Goal: Task Accomplishment & Management: Complete application form

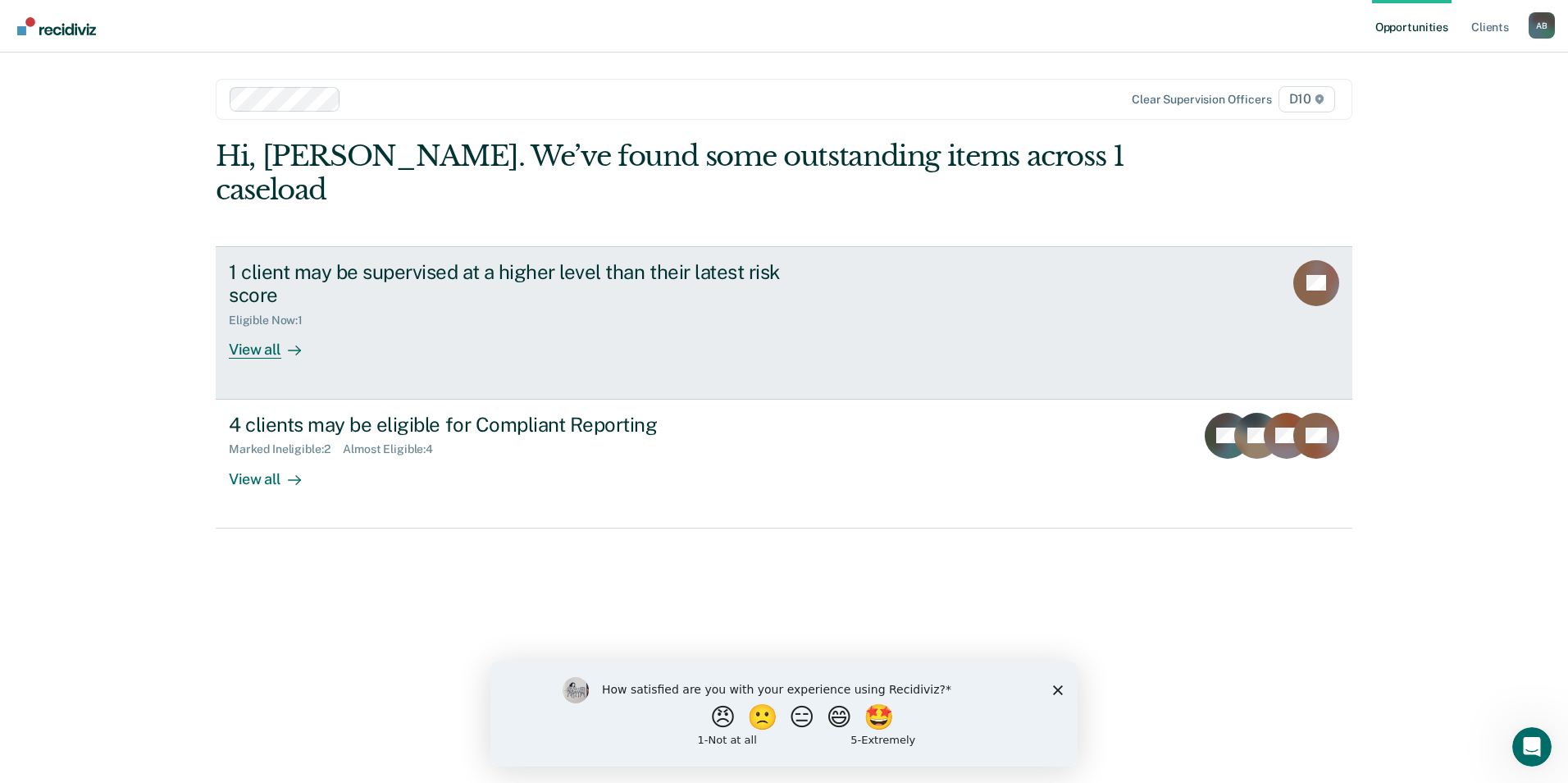
click at [270, 327] on div "View all" at bounding box center [274, 343] width 92 height 32
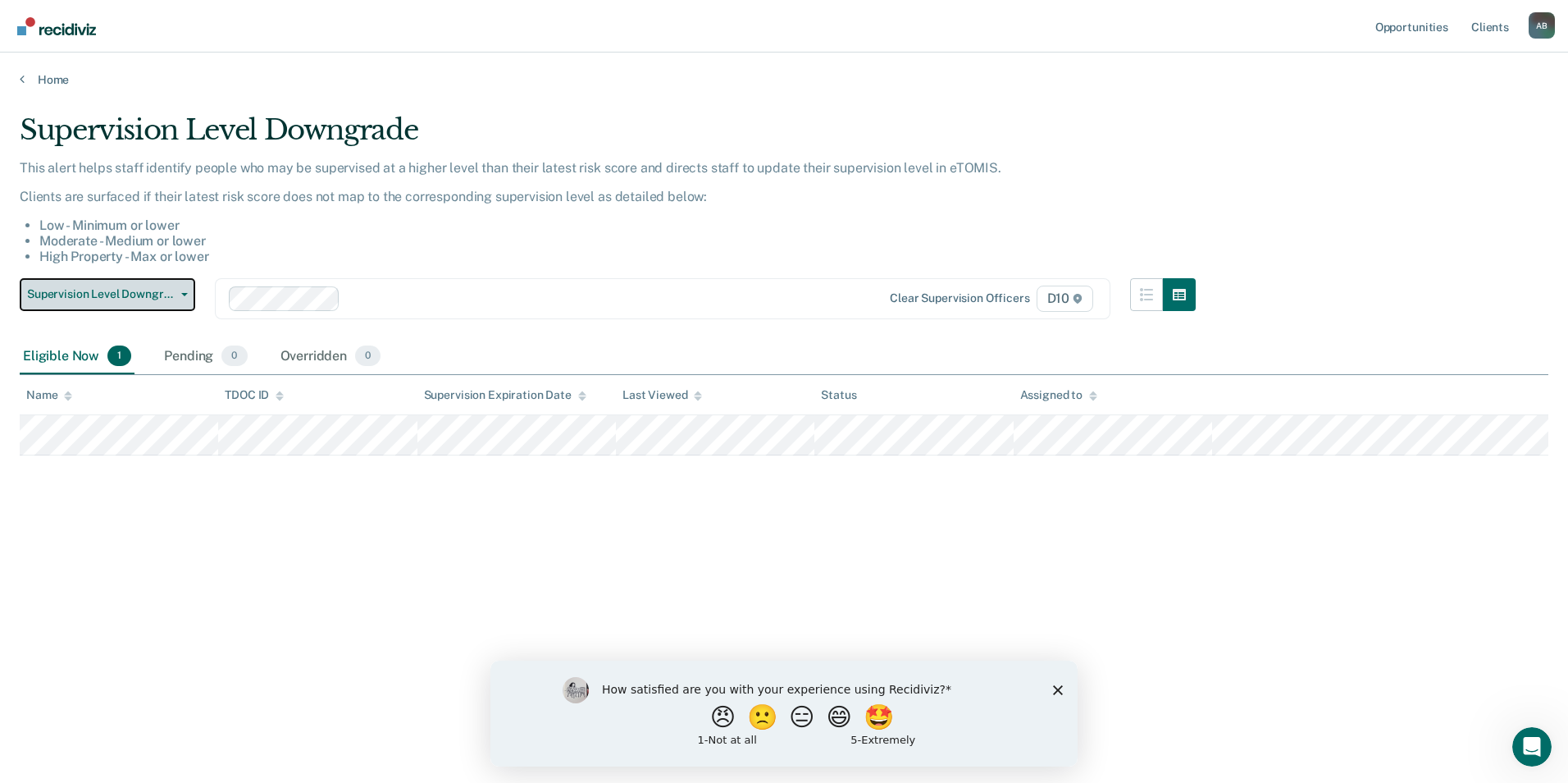
click at [128, 305] on button "Supervision Level Downgrade" at bounding box center [107, 294] width 175 height 33
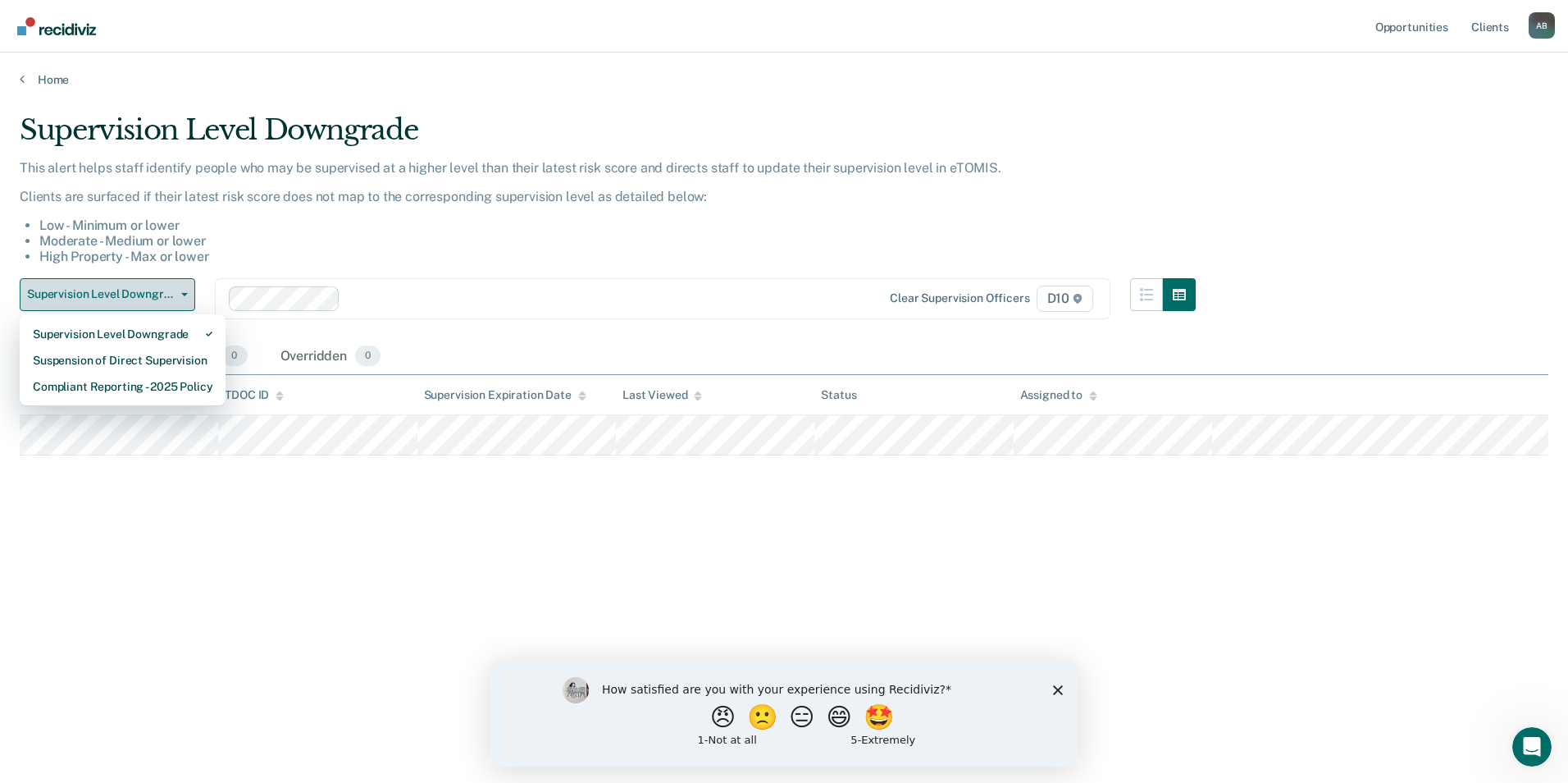
click at [142, 310] on button "Supervision Level Downgrade" at bounding box center [107, 294] width 175 height 33
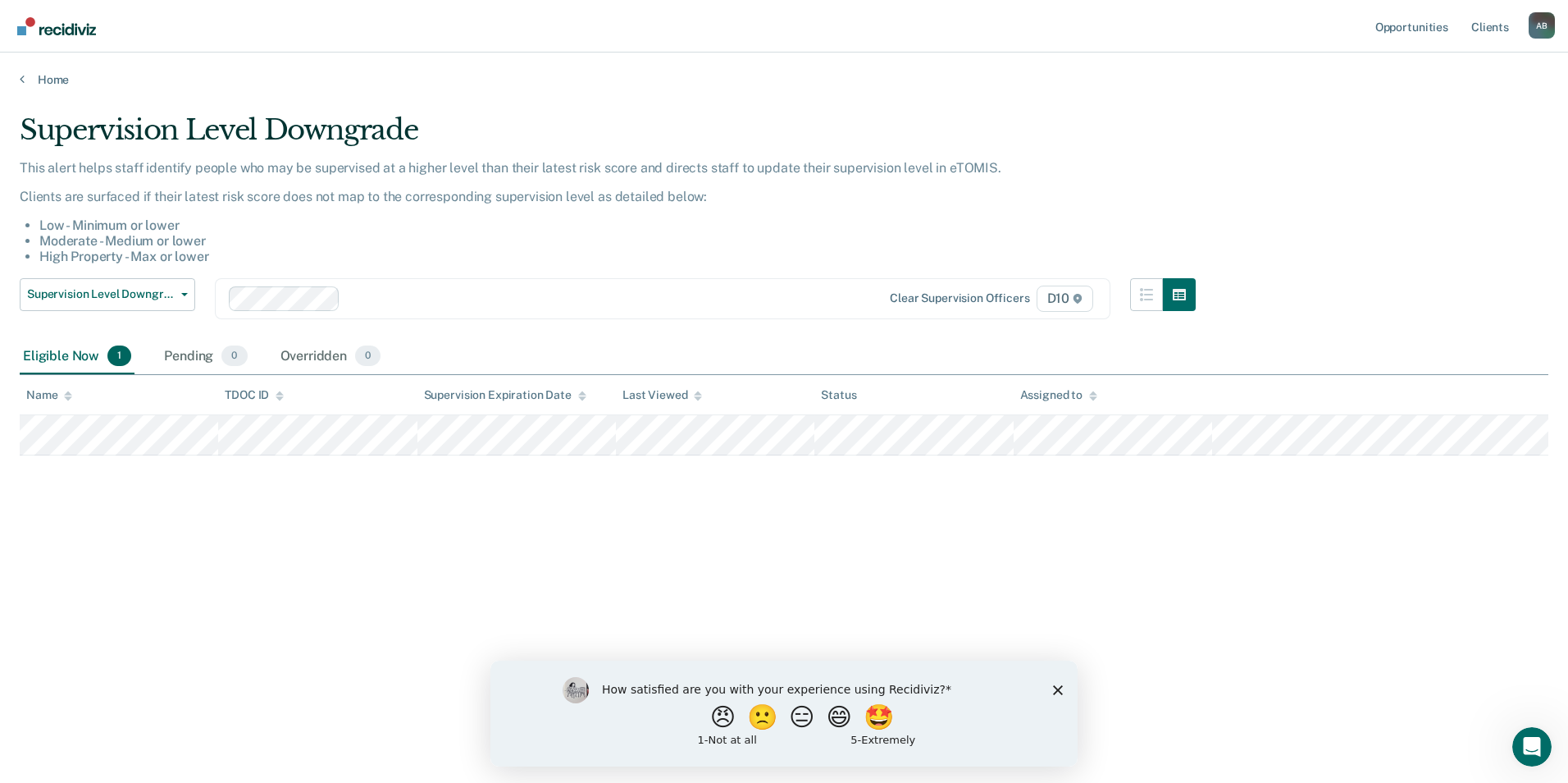
click at [59, 90] on main "Supervision Level Downgrade This alert helps staff identify people who may be s…" at bounding box center [784, 432] width 1568 height 691
click at [59, 76] on link "Home" at bounding box center [784, 79] width 1528 height 15
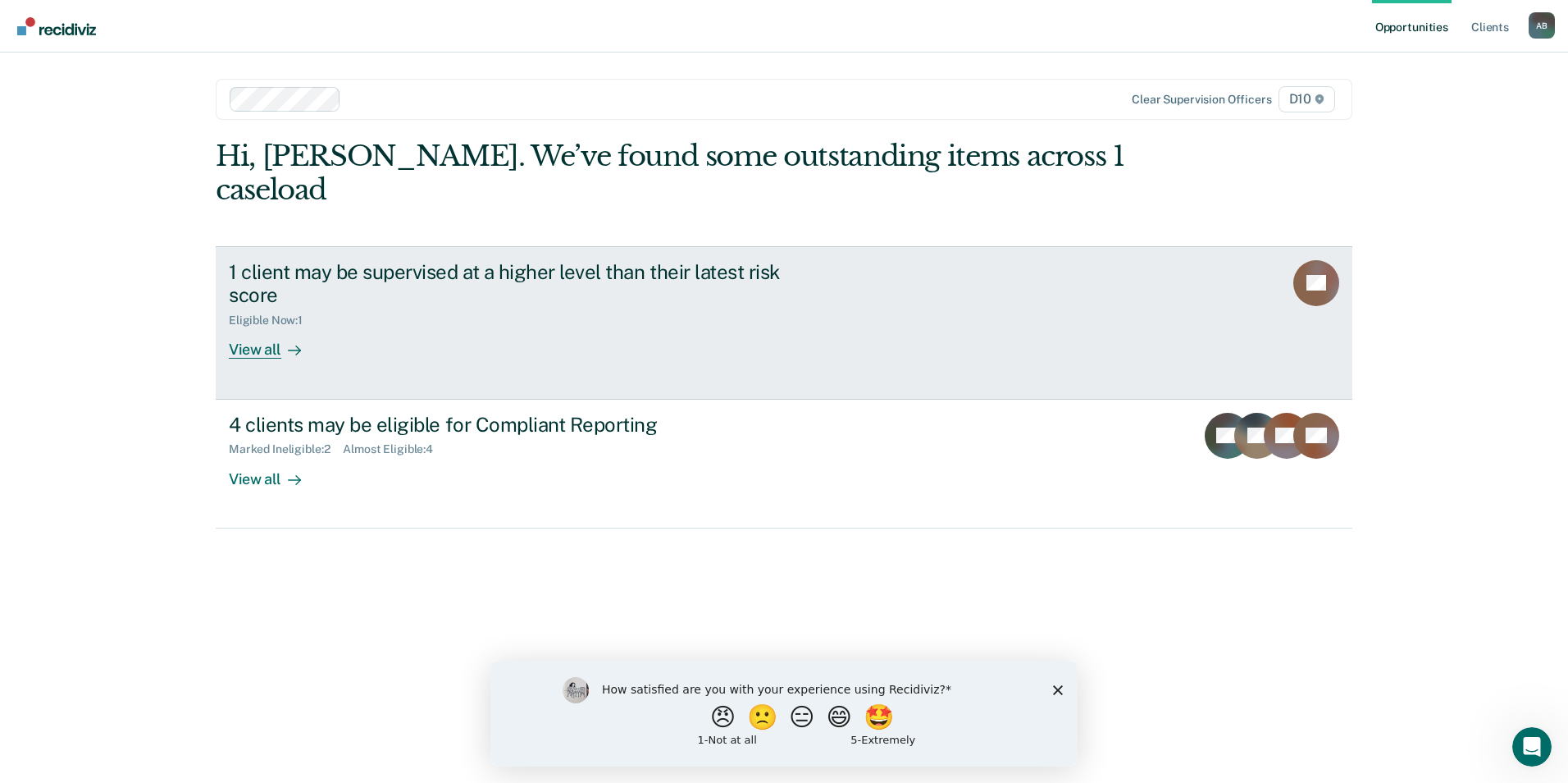
click at [285, 341] on div at bounding box center [291, 350] width 20 height 19
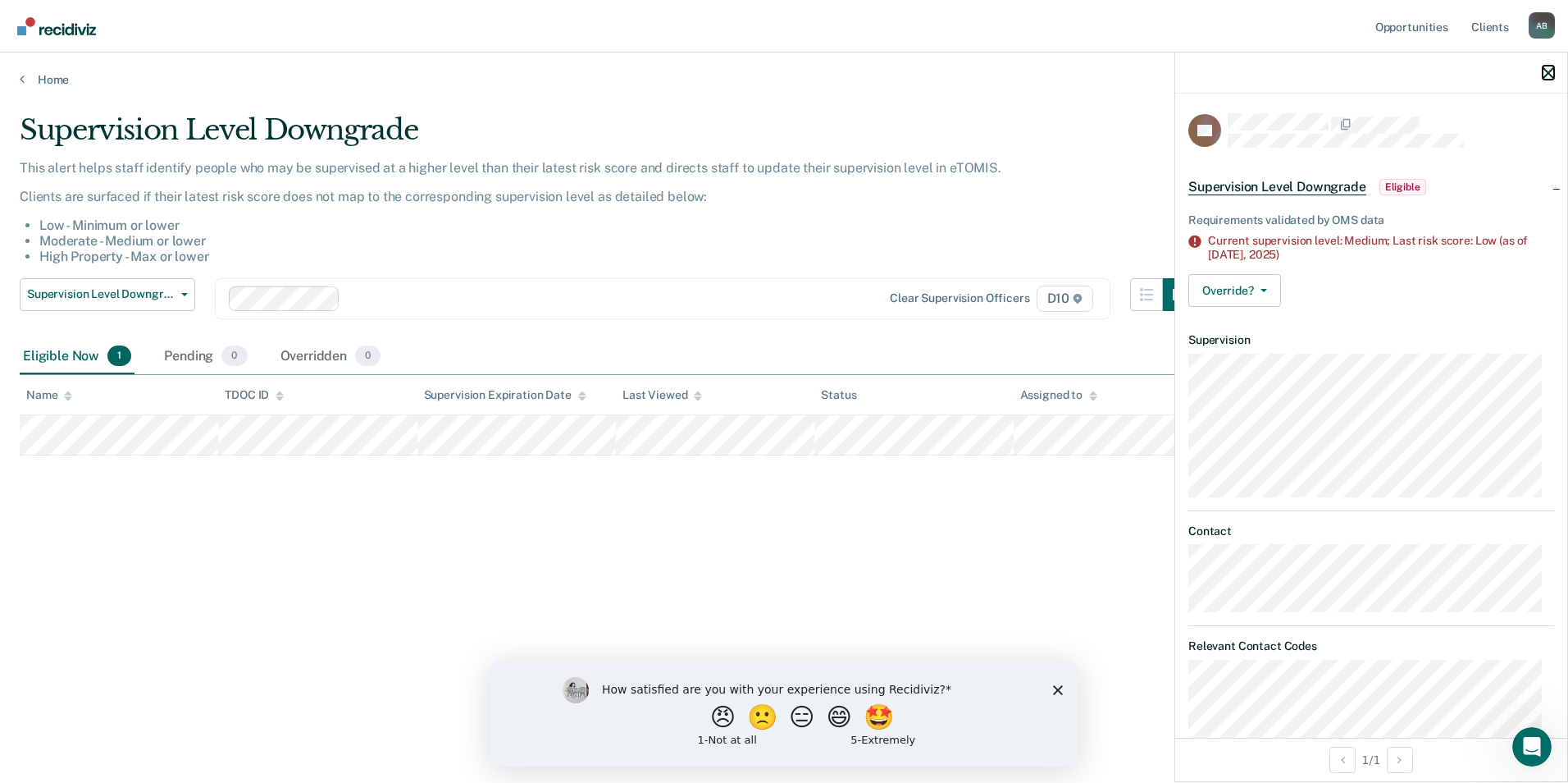
click at [1547, 73] on icon "button" at bounding box center [1548, 73] width 12 height 12
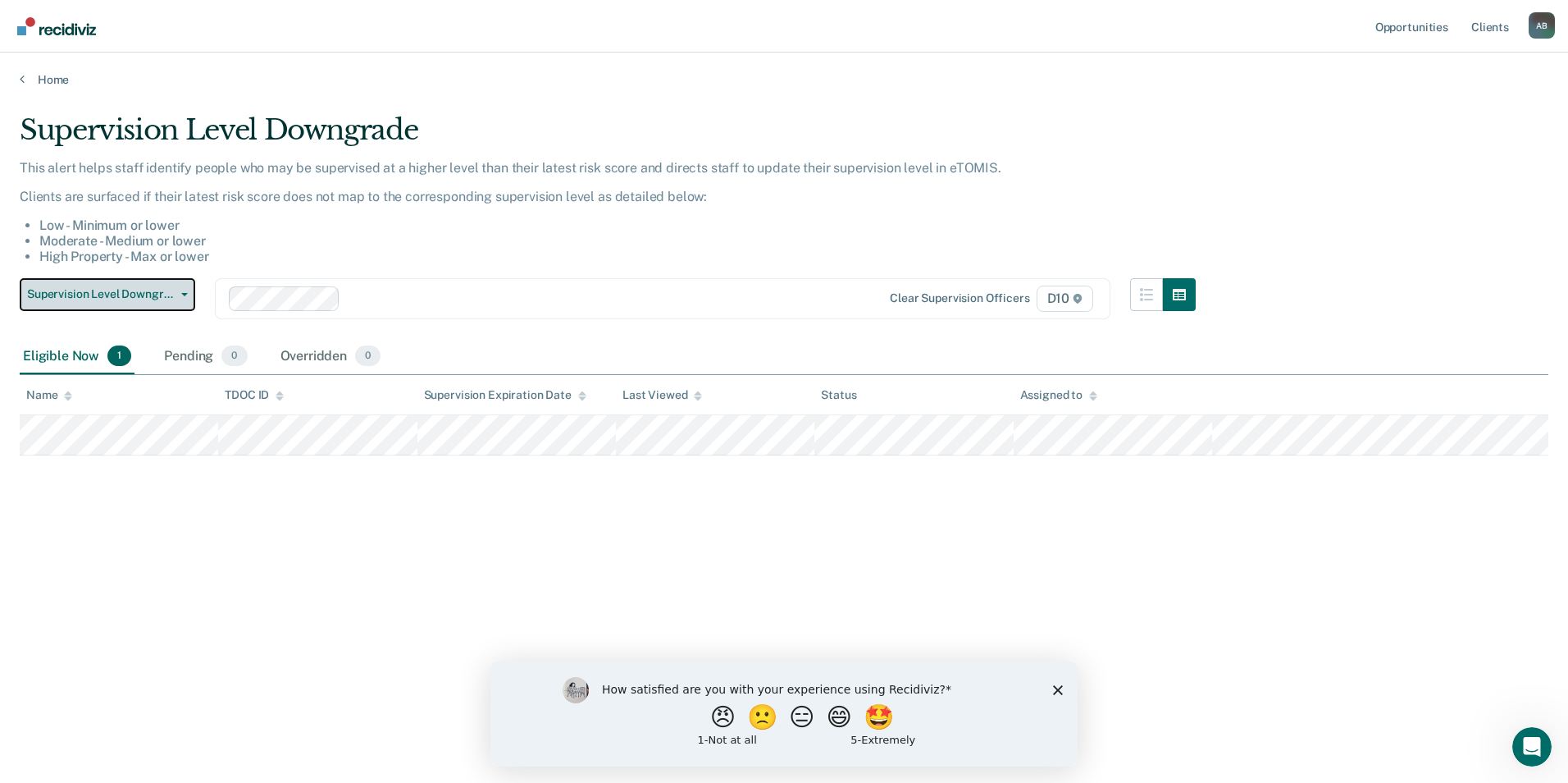
click at [131, 293] on span "Supervision Level Downgrade" at bounding box center [100, 294] width 148 height 14
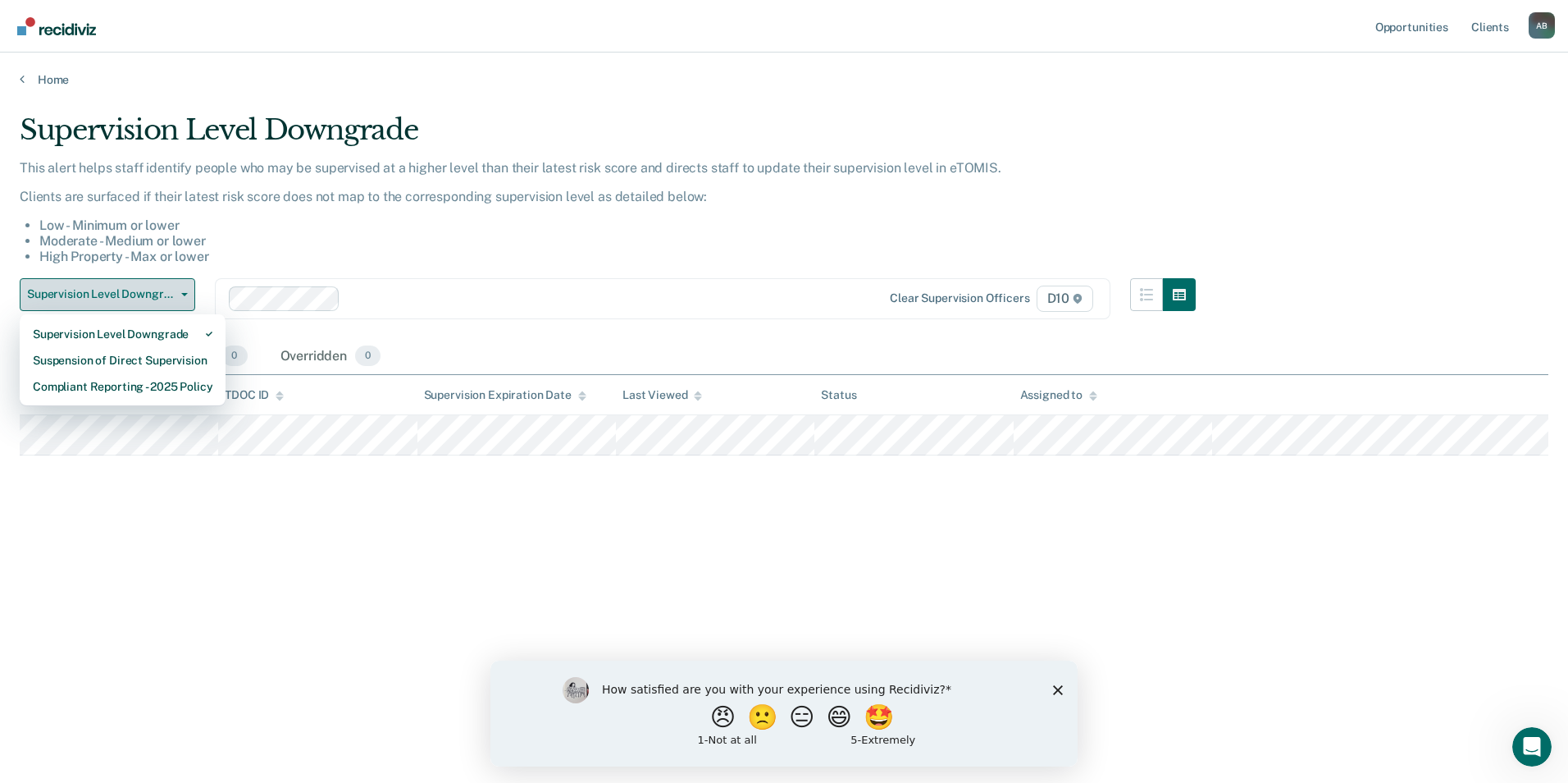
click at [131, 293] on span "Supervision Level Downgrade" at bounding box center [100, 294] width 148 height 14
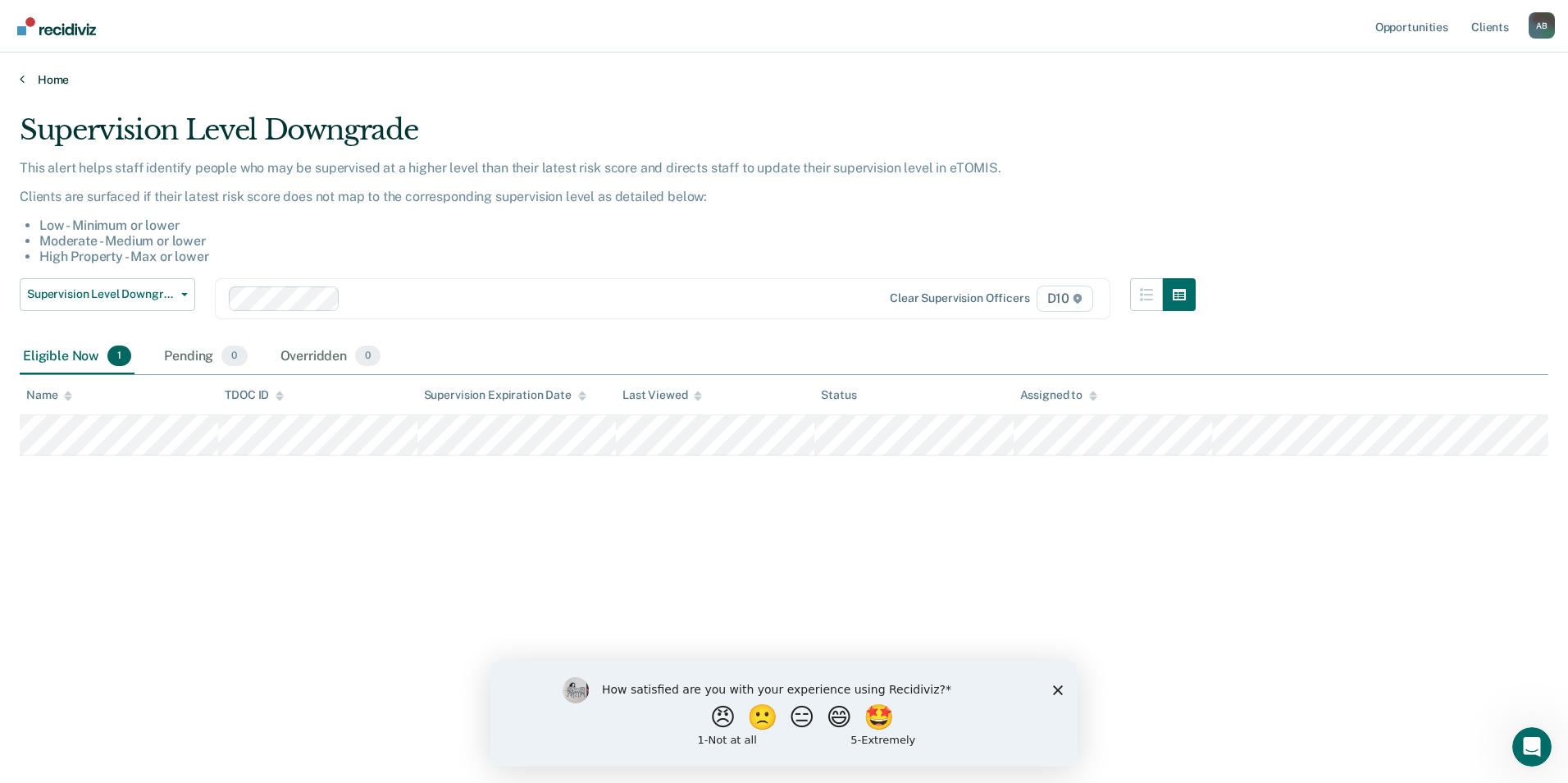
click at [56, 78] on link "Home" at bounding box center [784, 79] width 1528 height 15
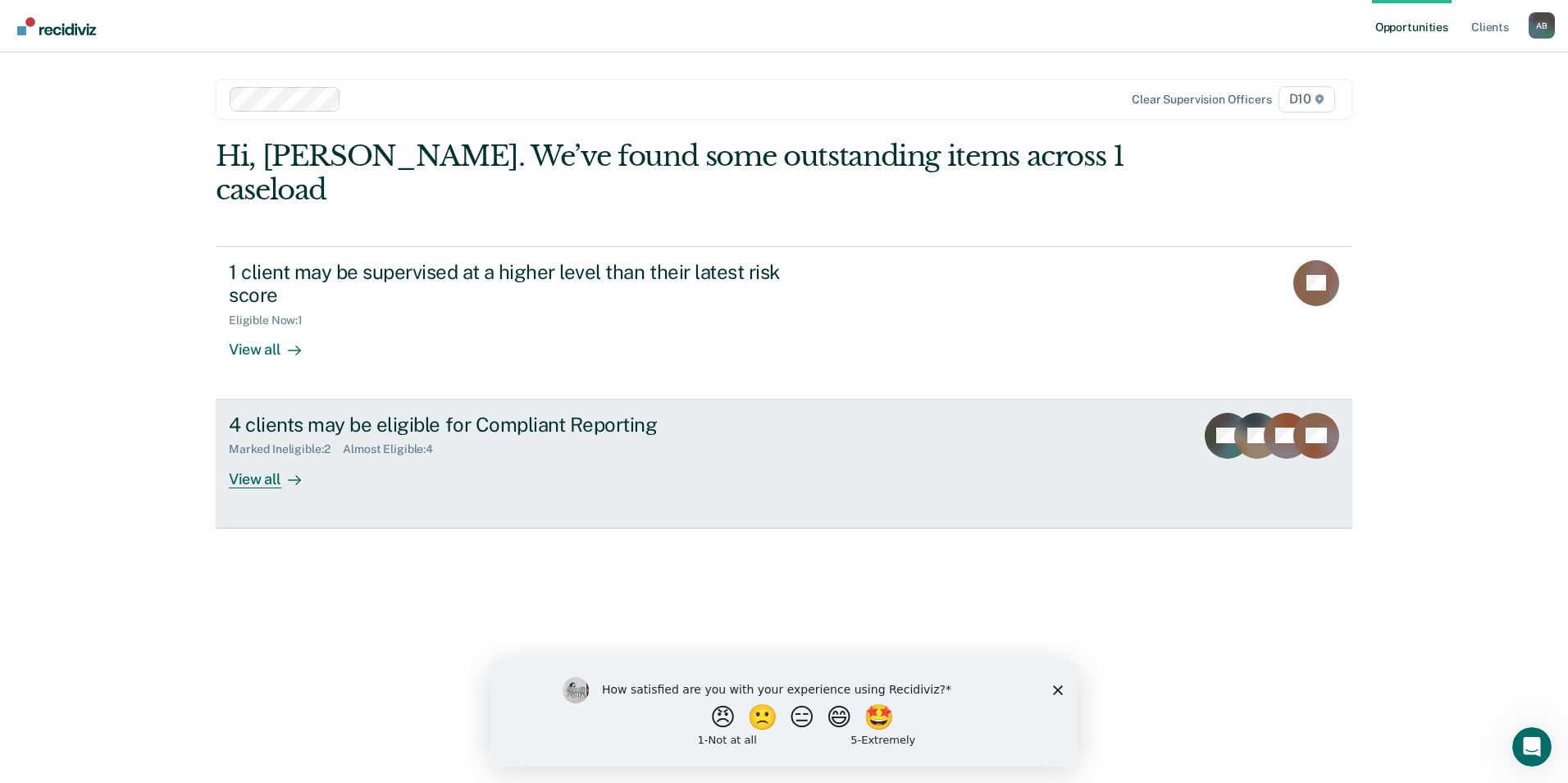
click at [272, 456] on div "View all" at bounding box center [274, 472] width 92 height 32
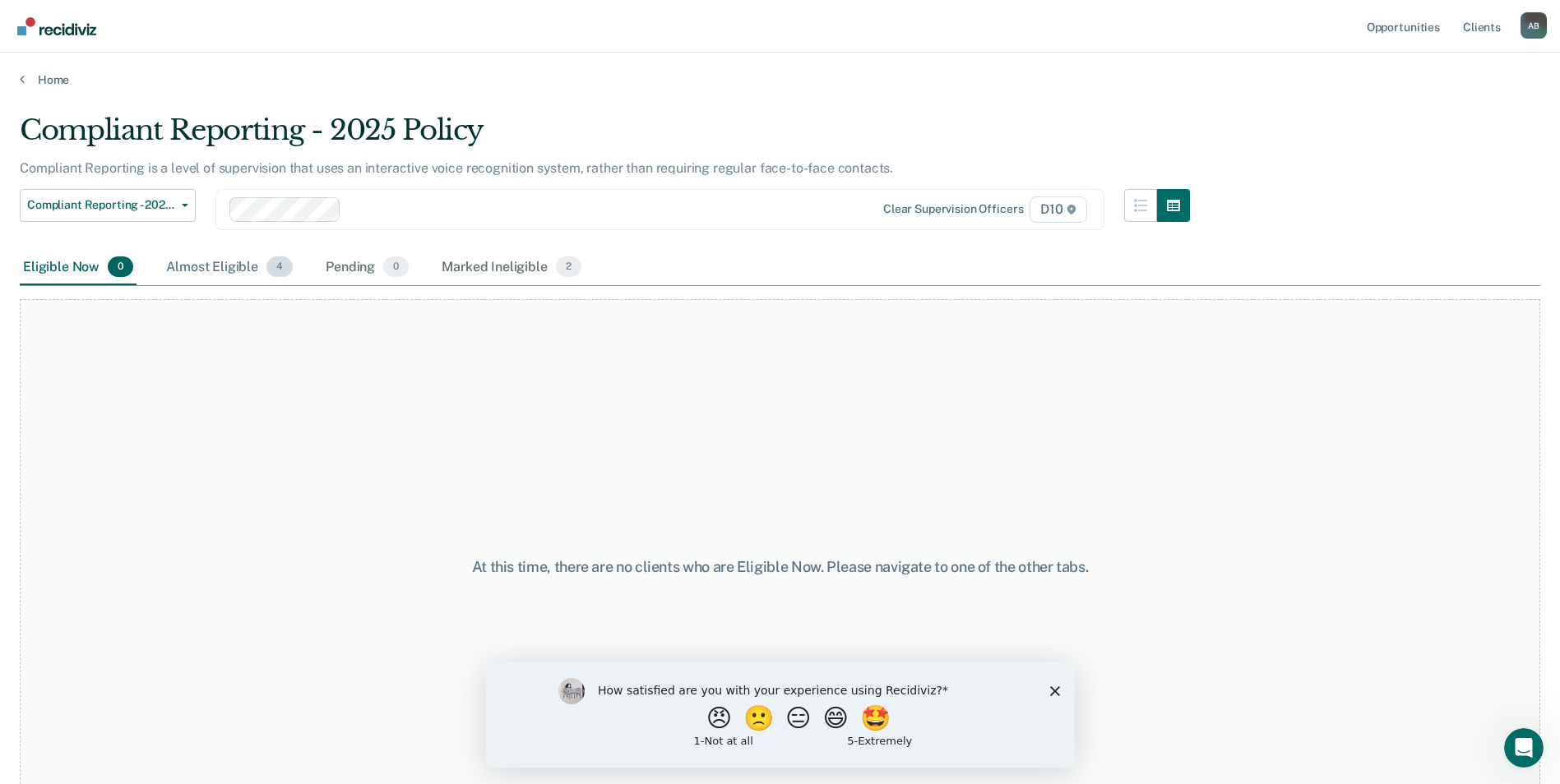
click at [215, 271] on div "Almost Eligible 4" at bounding box center [229, 268] width 133 height 36
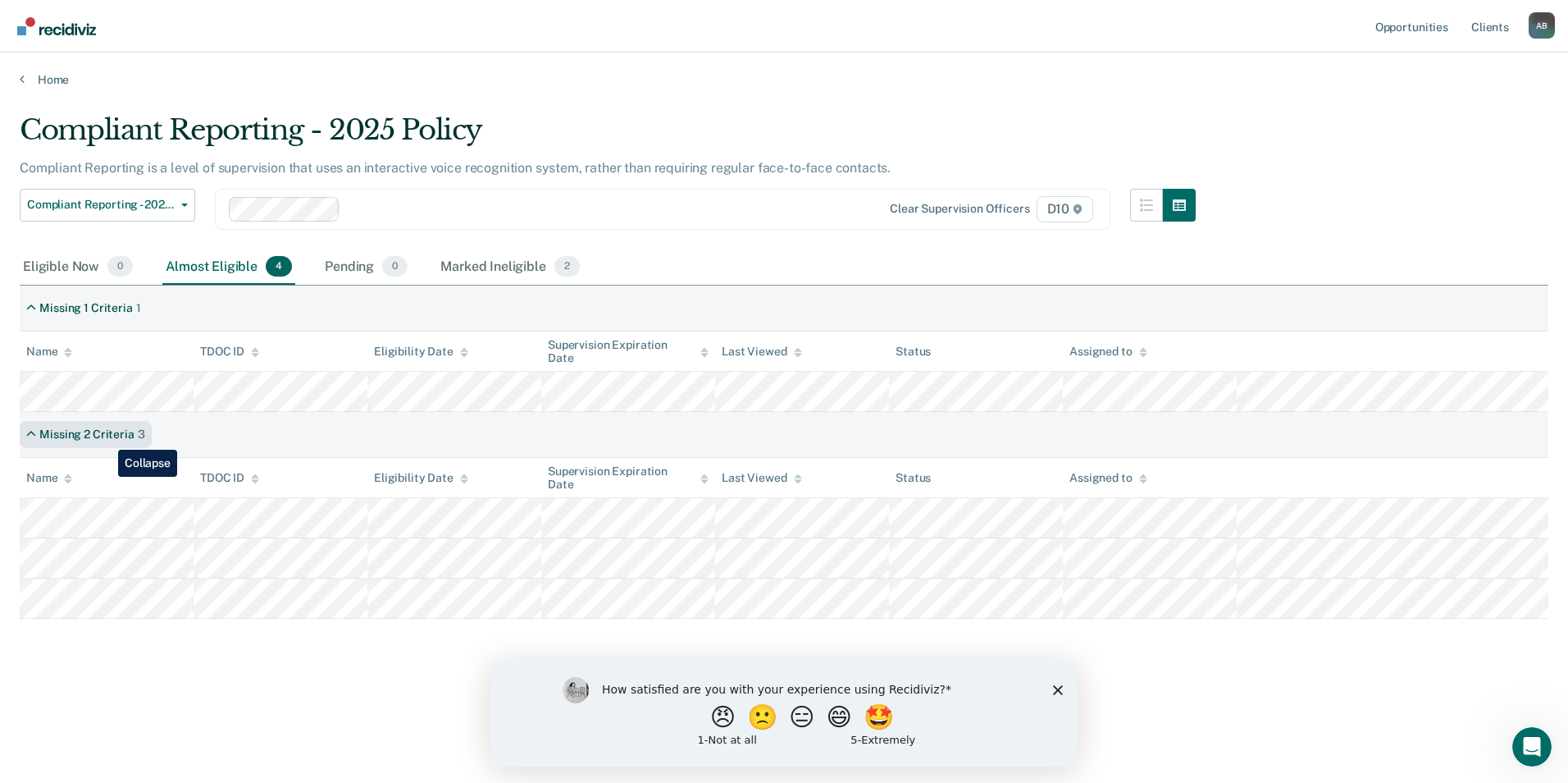
click at [106, 437] on div "Missing 2 Criteria" at bounding box center [86, 434] width 94 height 14
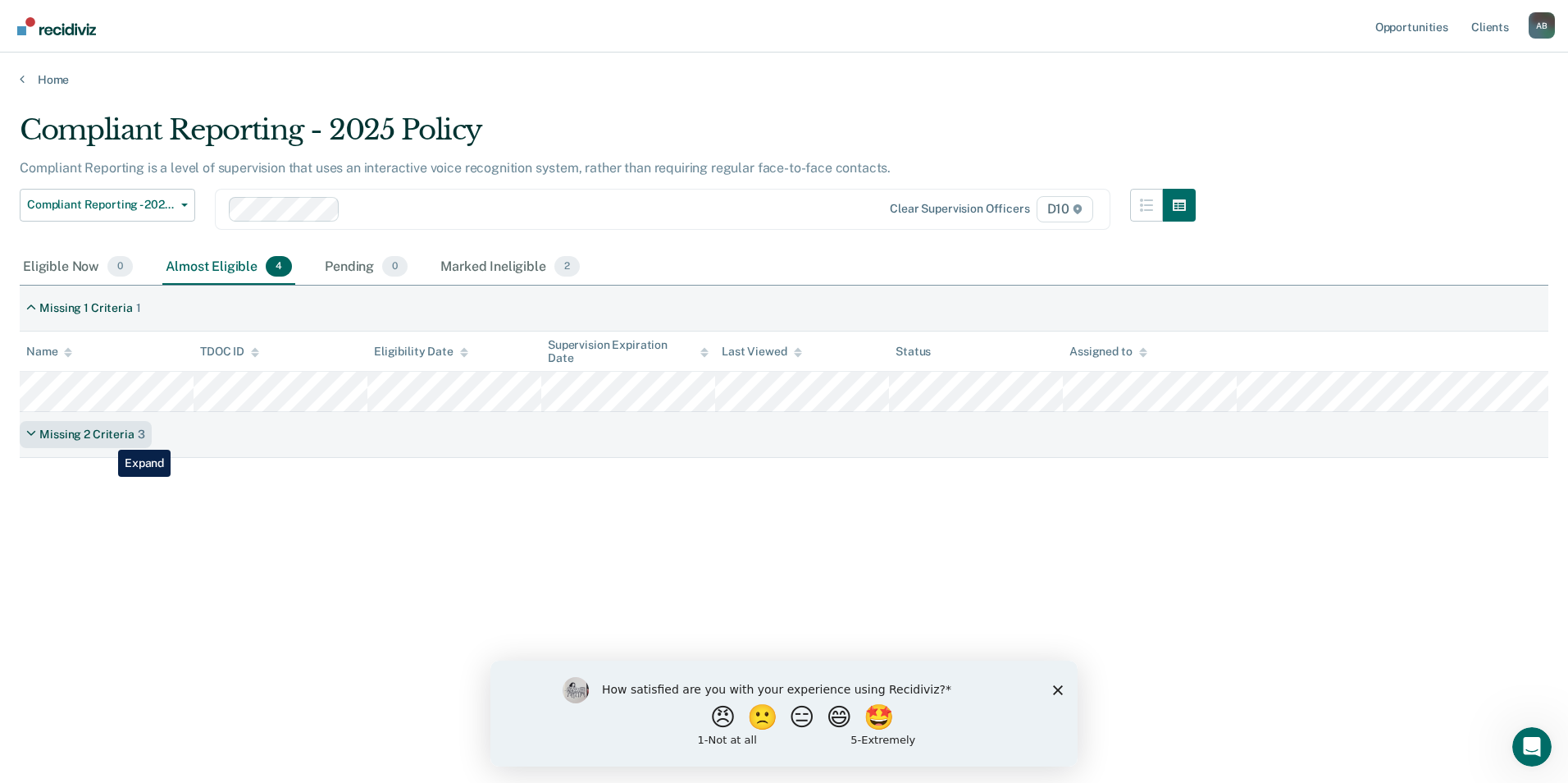
click at [106, 437] on div "Missing 2 Criteria" at bounding box center [86, 434] width 94 height 14
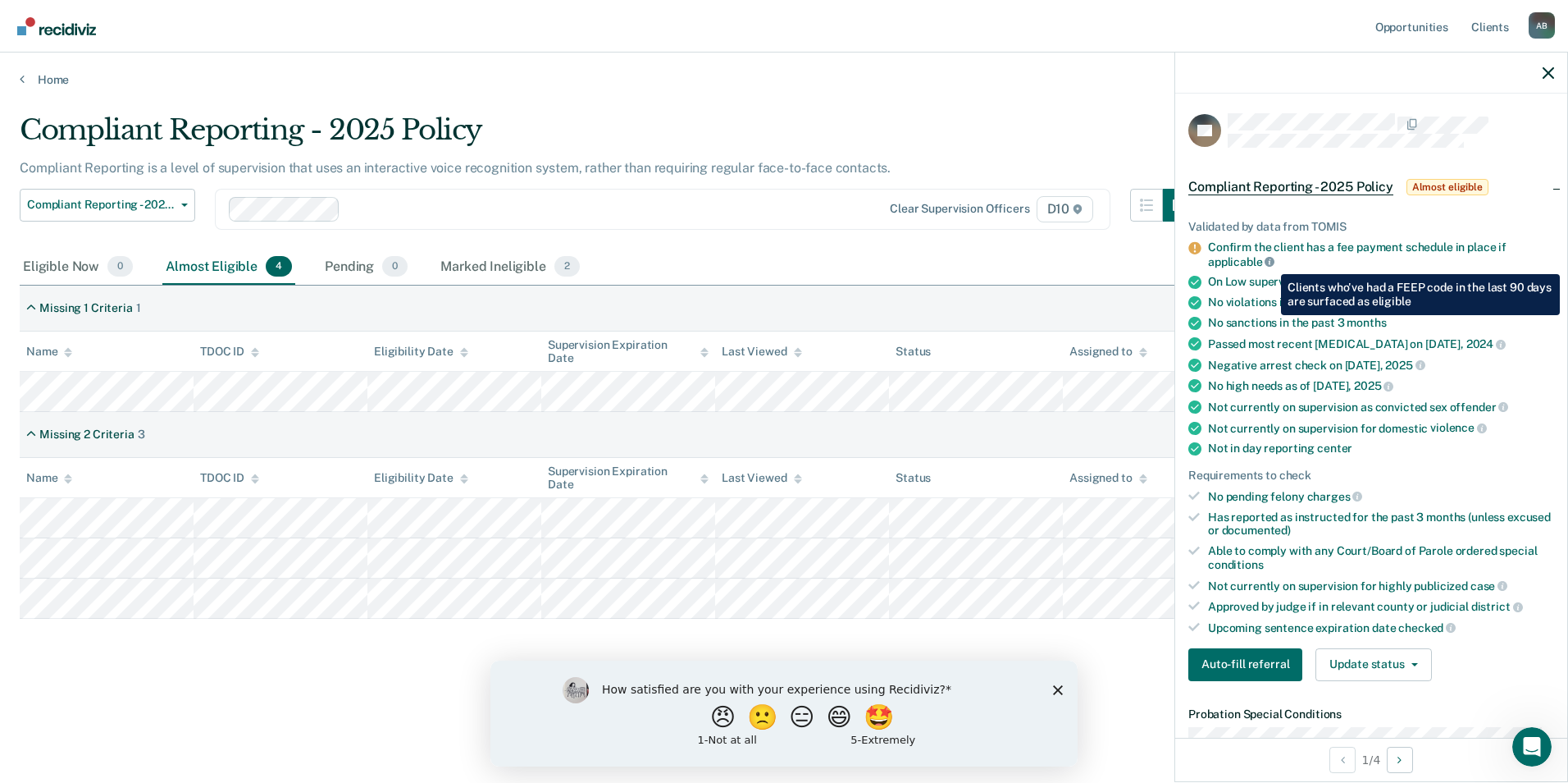
click at [1269, 262] on icon at bounding box center [1270, 262] width 10 height 10
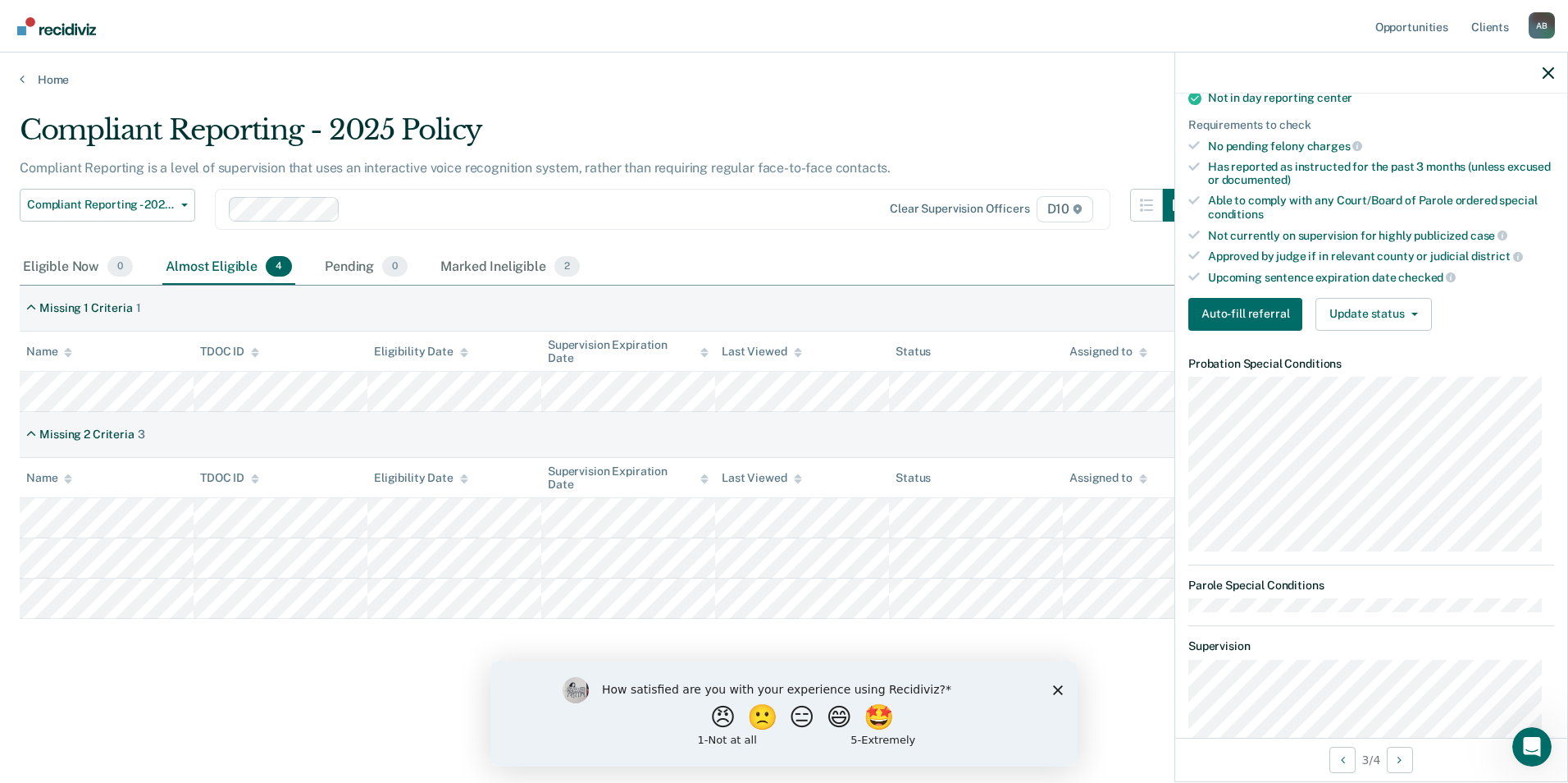
scroll to position [289, 0]
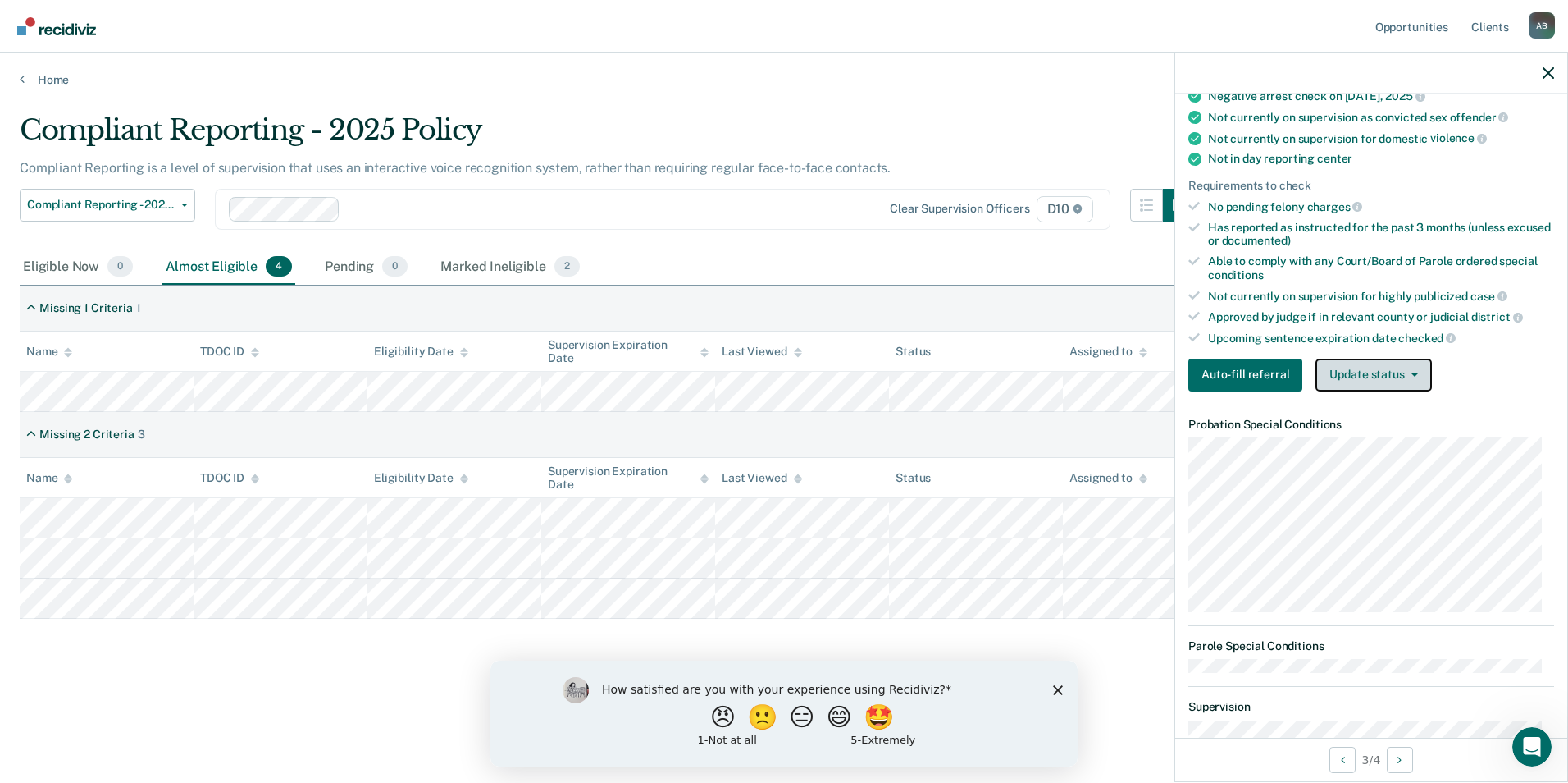
click at [1381, 378] on button "Update status" at bounding box center [1373, 375] width 116 height 33
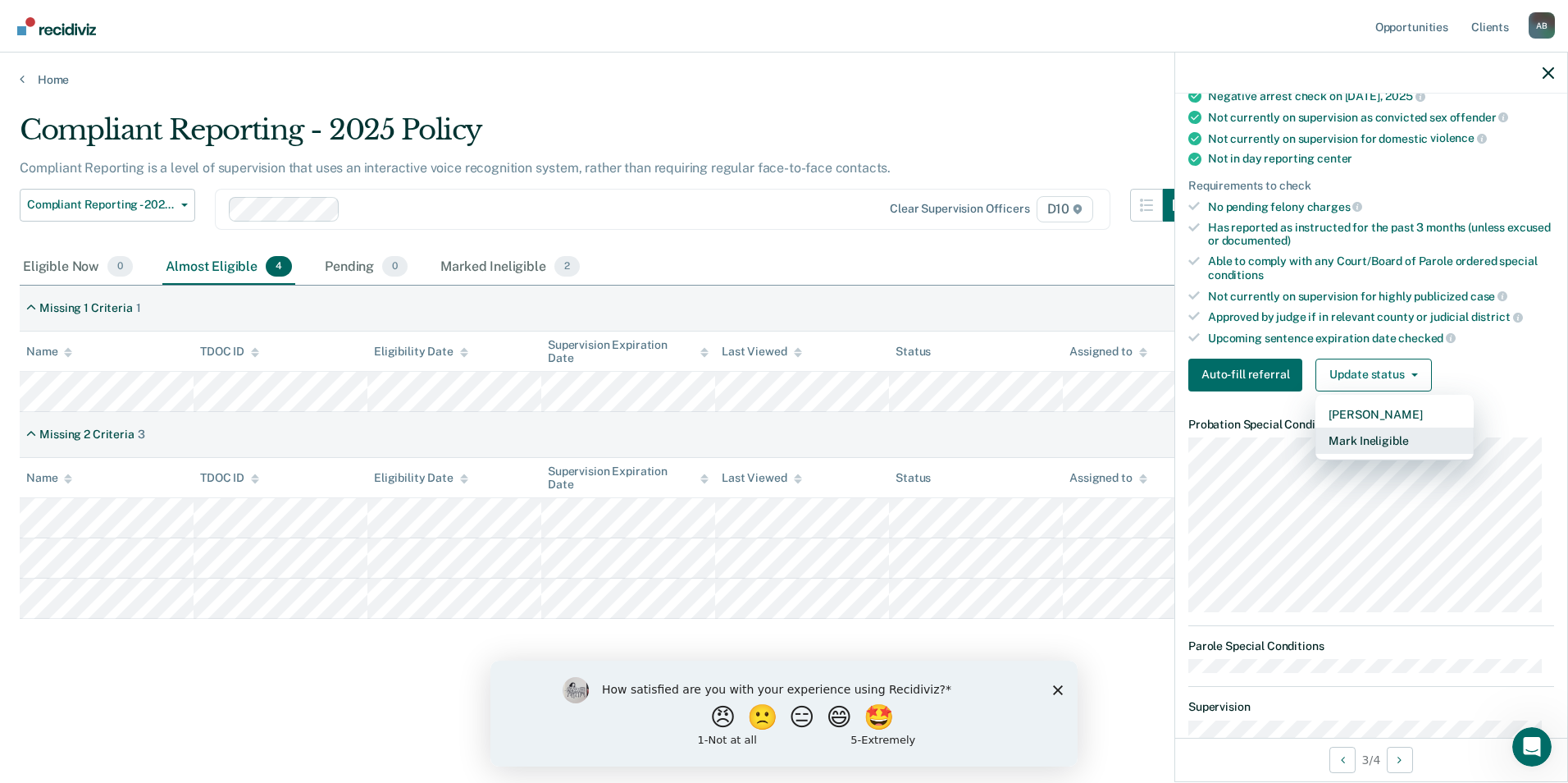
click at [1371, 441] on button "Mark Ineligible" at bounding box center [1395, 440] width 158 height 26
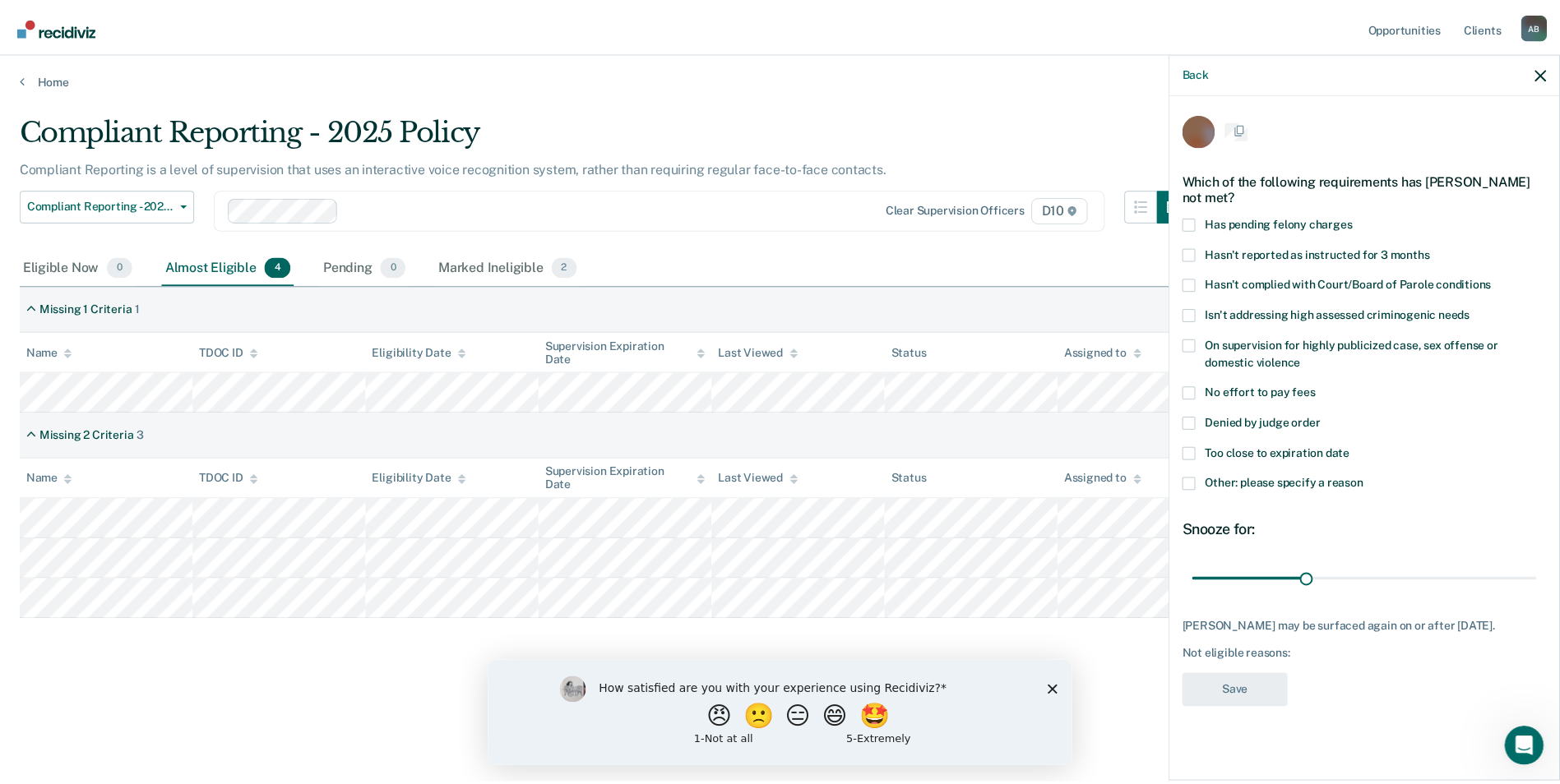
scroll to position [0, 0]
click at [1235, 347] on span "On supervision for highly publicized case, sex offense or domestic violence" at bounding box center [1361, 354] width 295 height 31
click at [1311, 357] on input "On supervision for highly publicized case, sex offense or domestic violence" at bounding box center [1311, 357] width 0 height 0
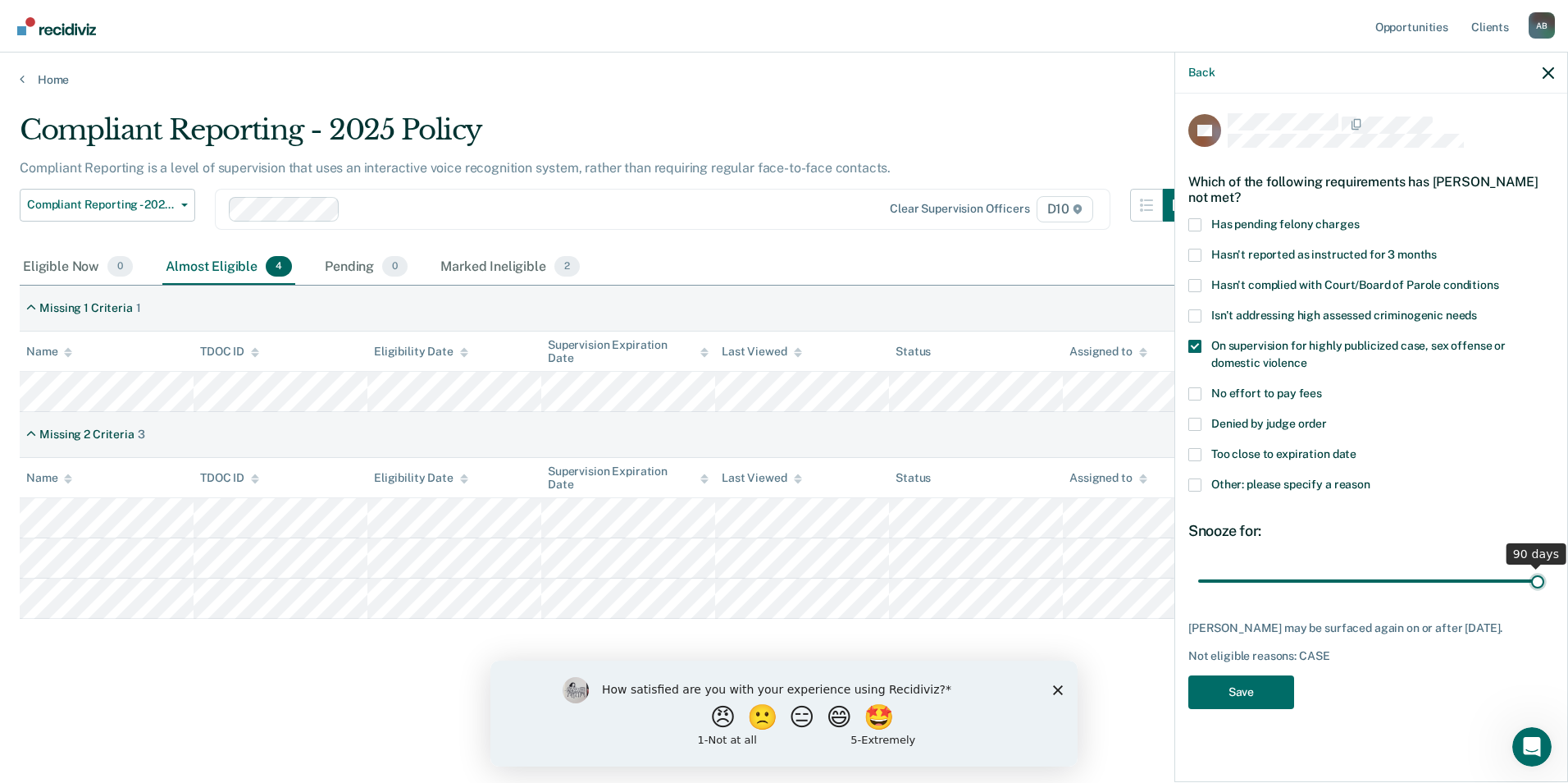
drag, startPoint x: 1312, startPoint y: 580, endPoint x: 1552, endPoint y: 580, distance: 240.0
type input "90"
click at [1544, 580] on input "range" at bounding box center [1371, 580] width 346 height 29
click at [1266, 704] on button "Save" at bounding box center [1241, 692] width 106 height 34
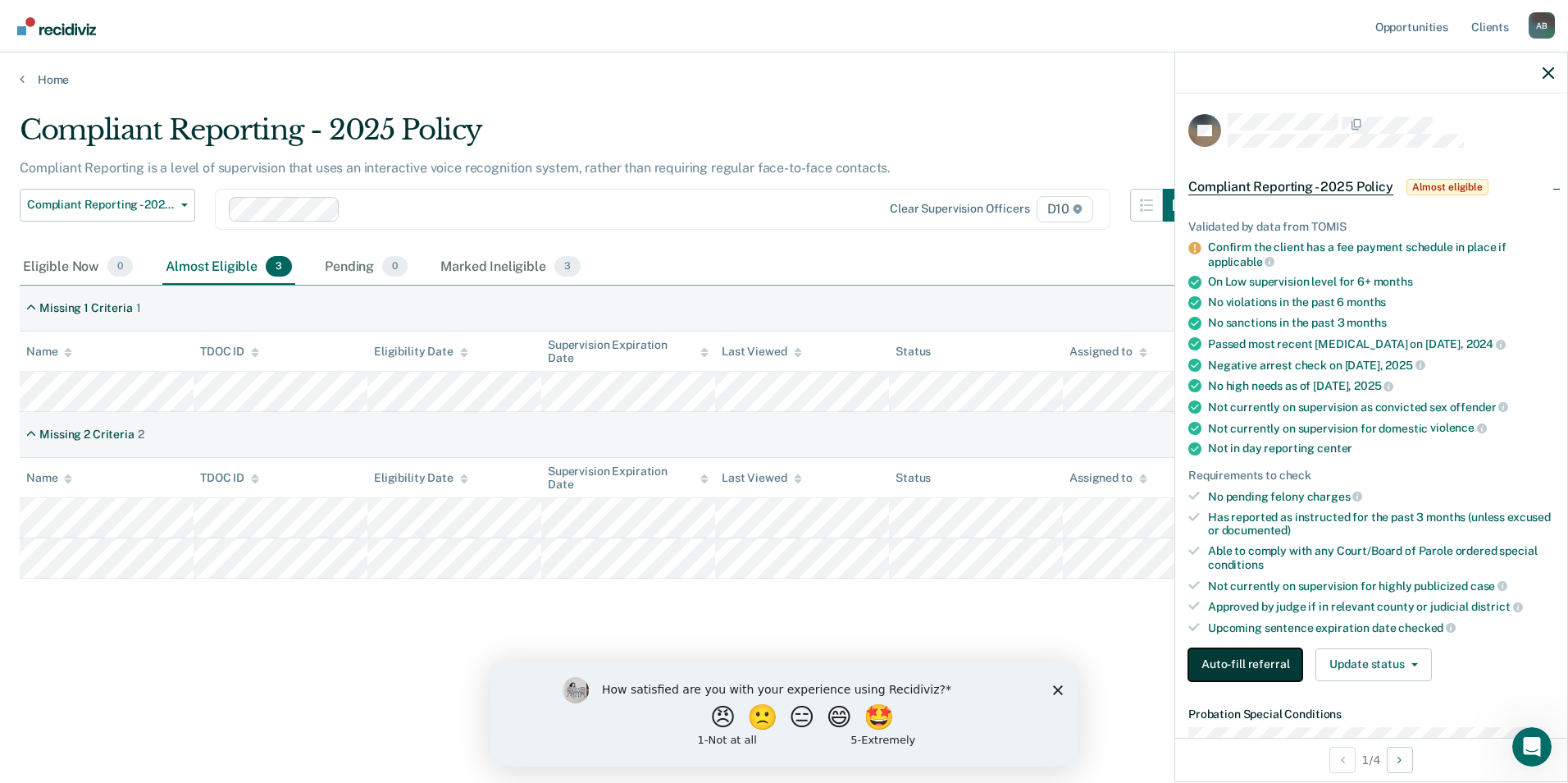
click at [1261, 667] on button "Auto-fill referral" at bounding box center [1245, 664] width 114 height 33
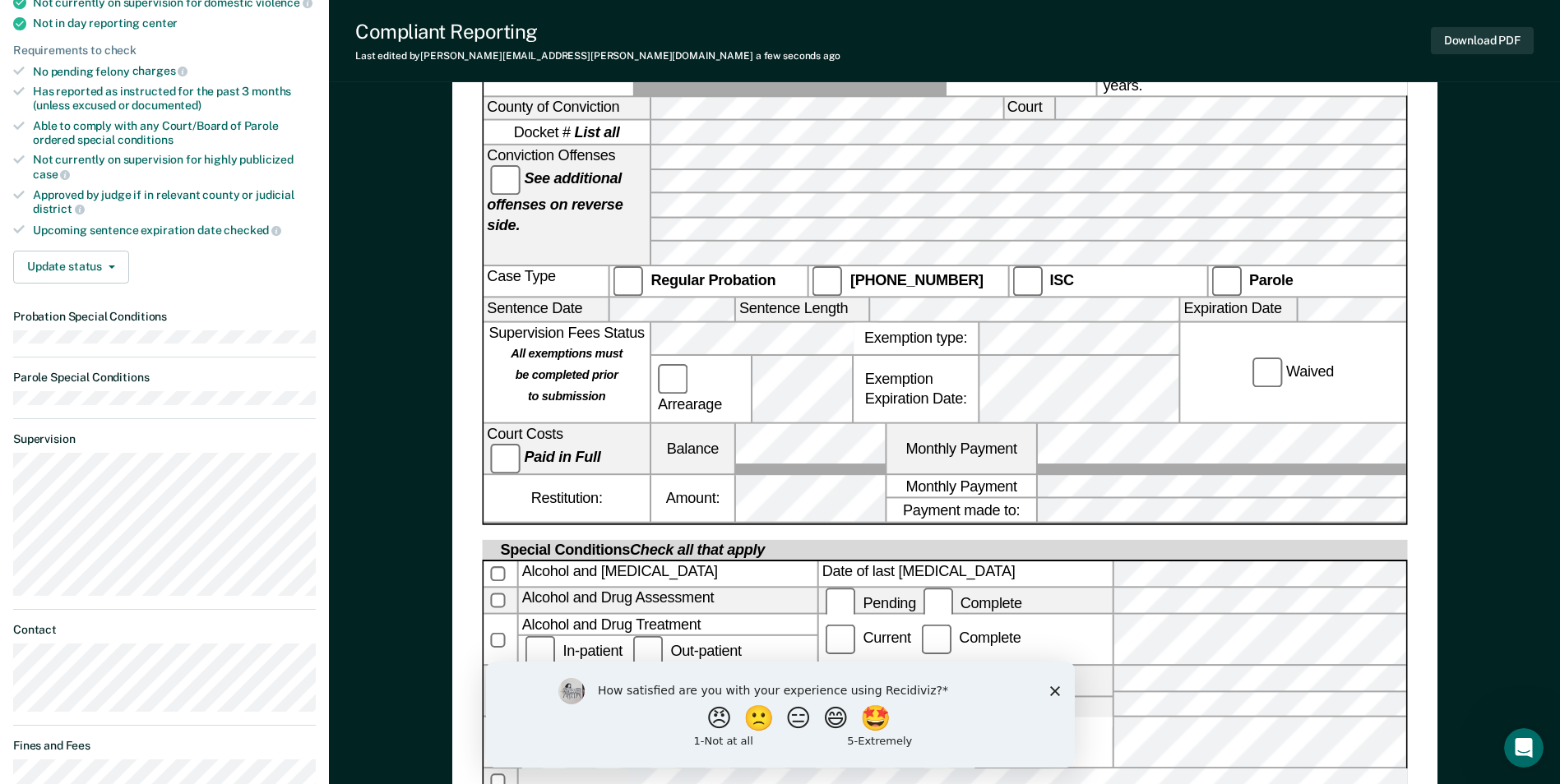
scroll to position [493, 0]
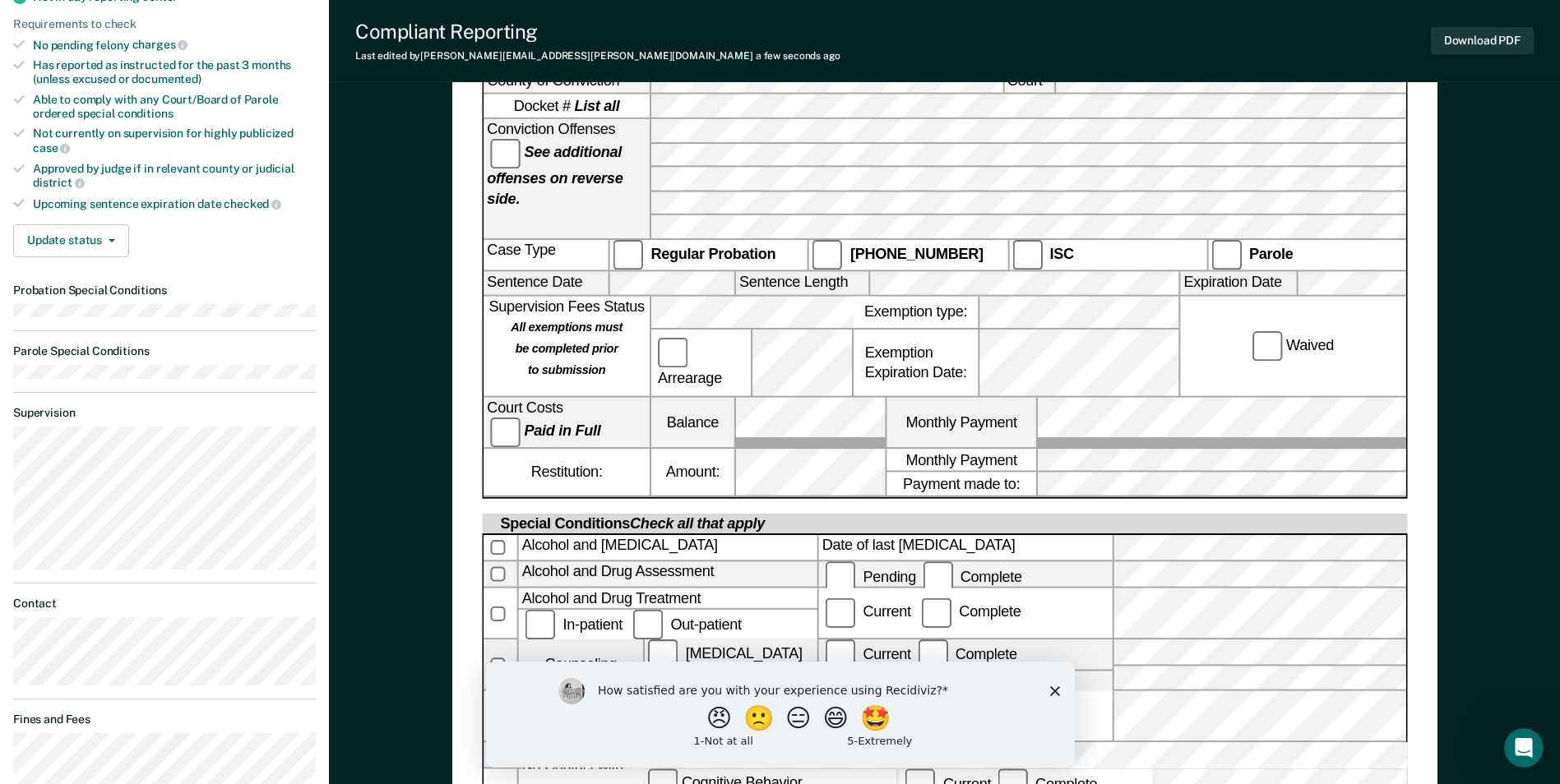
click at [1055, 687] on icon "Close survey" at bounding box center [1055, 691] width 10 height 10
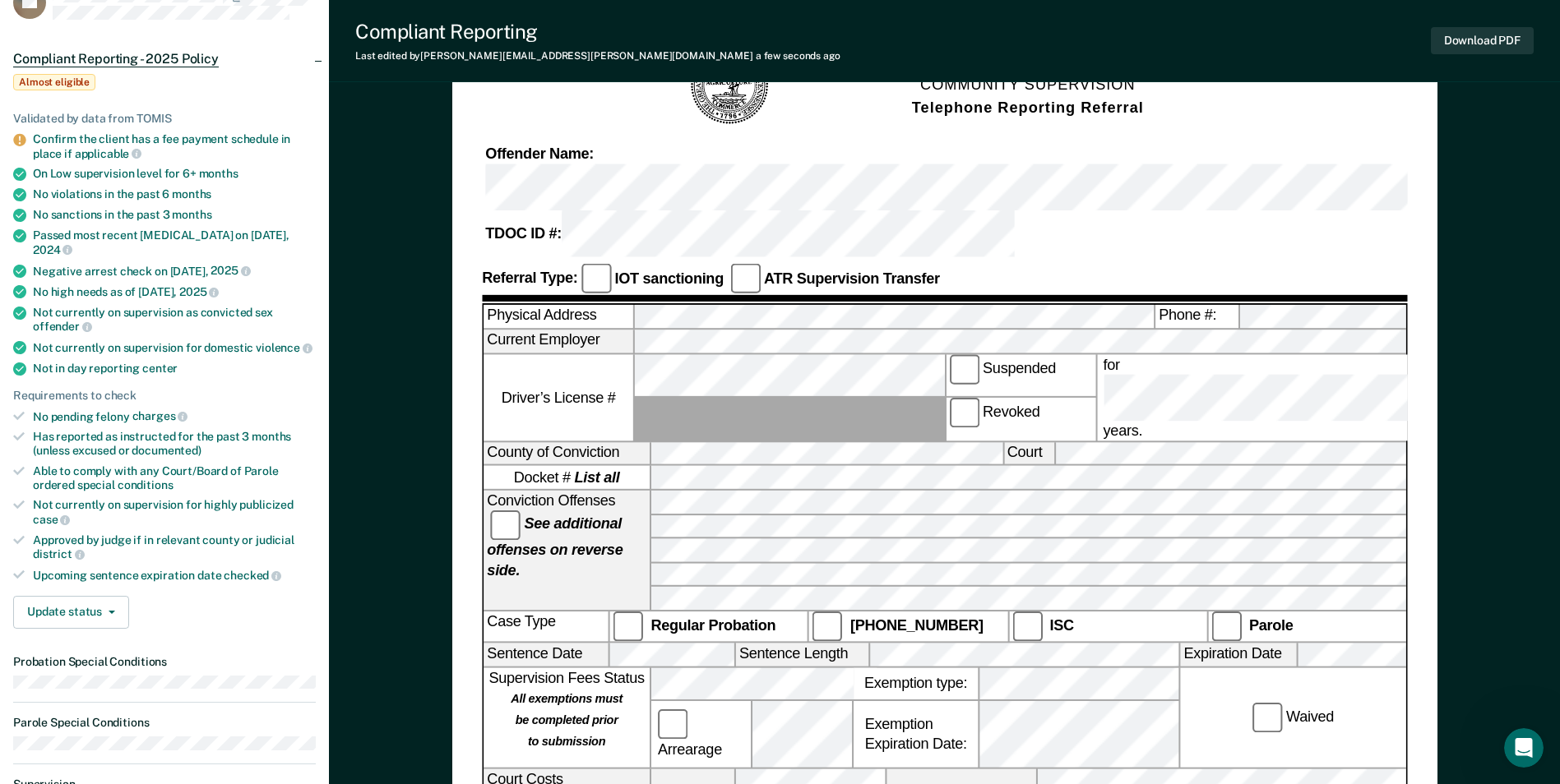
scroll to position [0, 0]
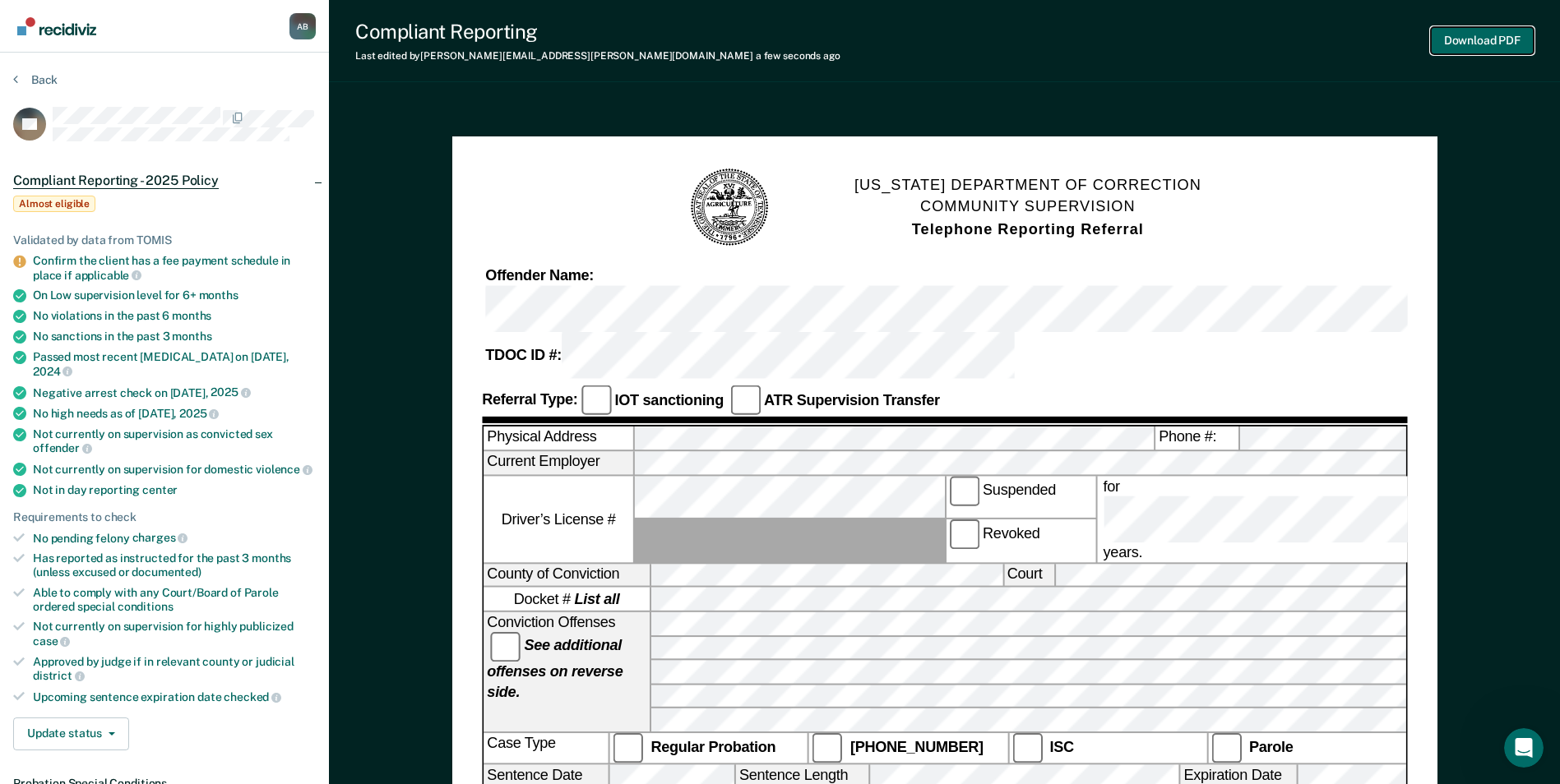
click at [1501, 39] on button "Download PDF" at bounding box center [1482, 40] width 102 height 27
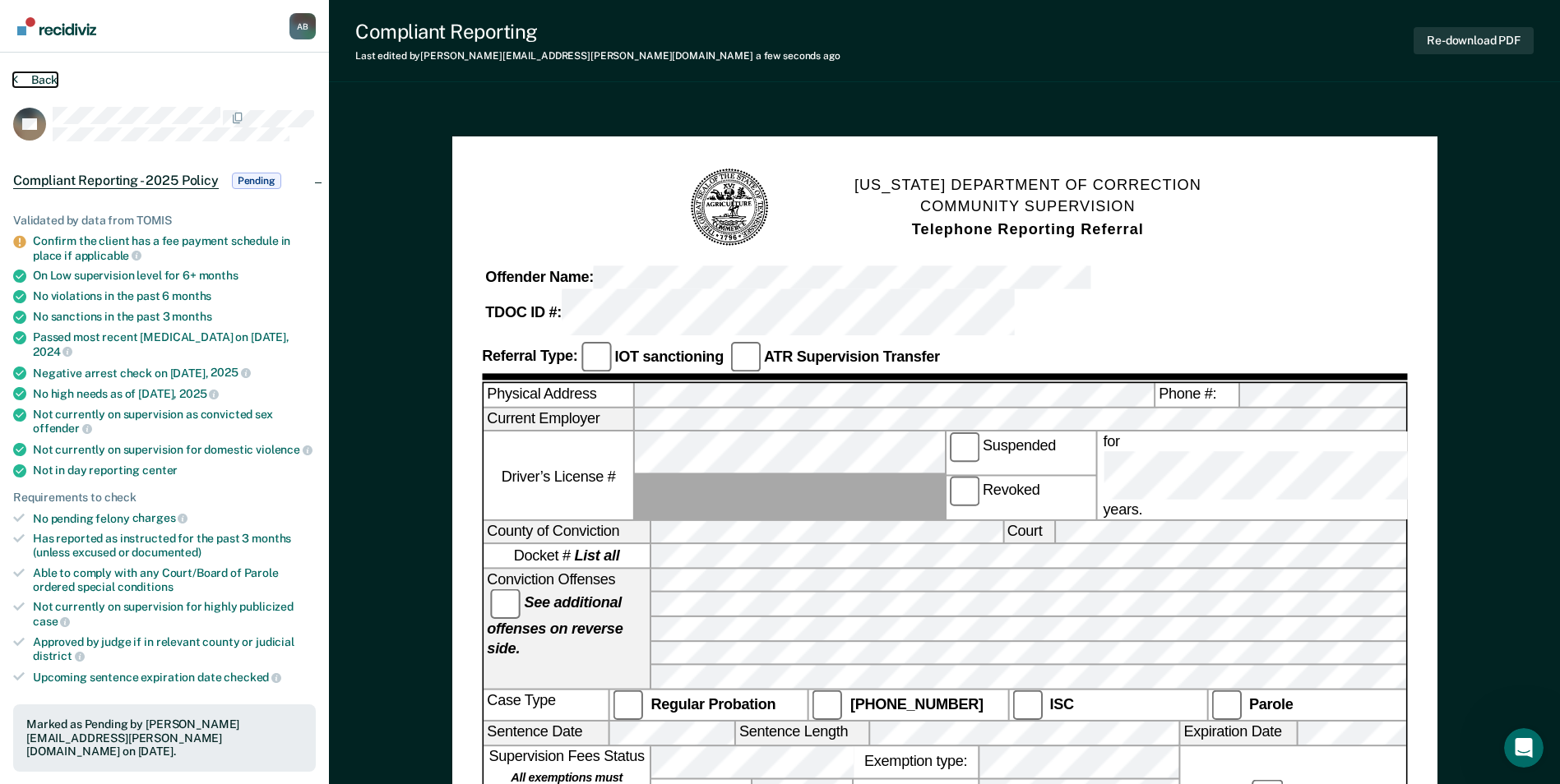
click at [46, 75] on button "Back" at bounding box center [35, 79] width 45 height 15
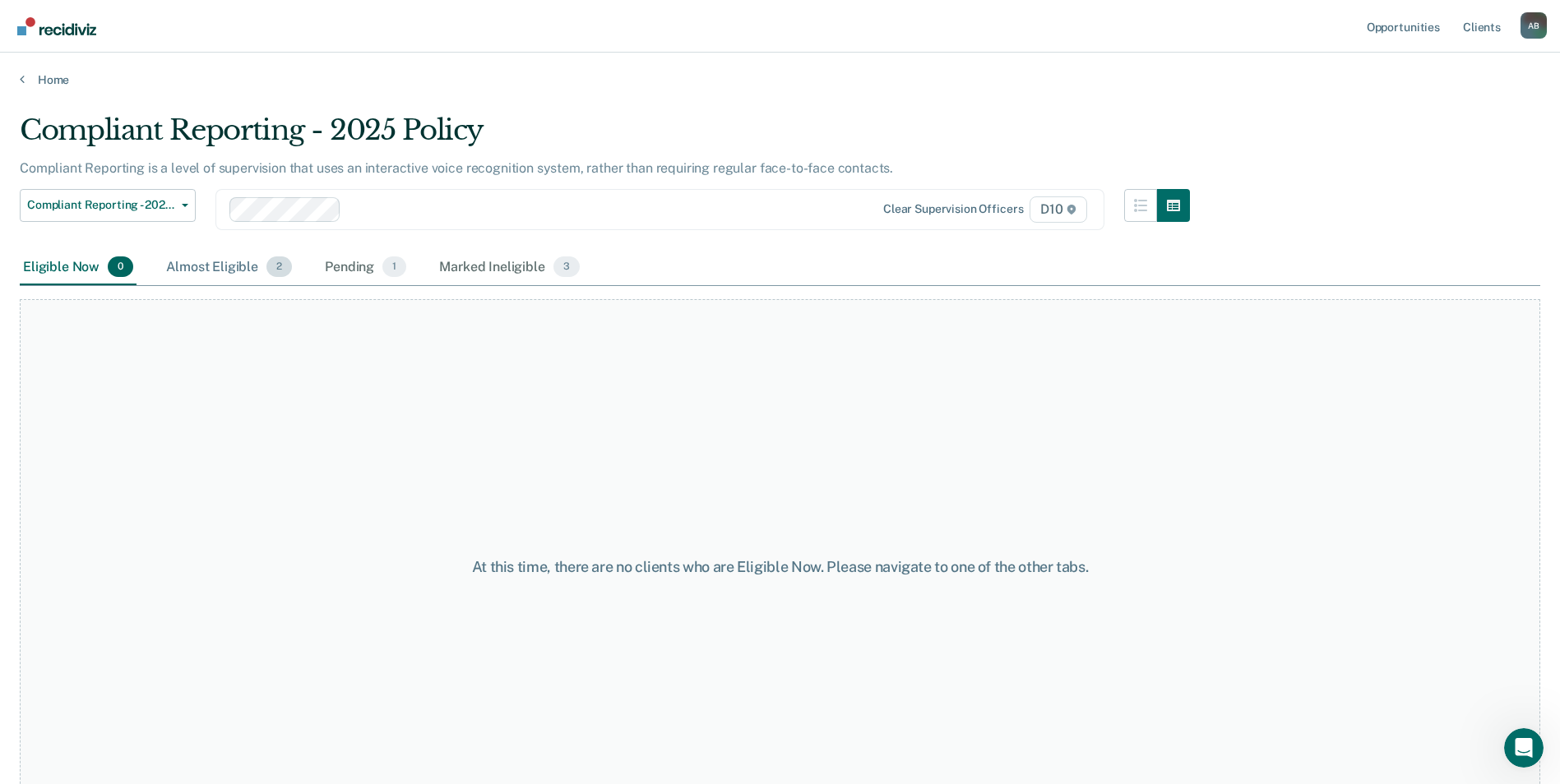
click at [213, 266] on div "Almost Eligible 2" at bounding box center [228, 268] width 132 height 36
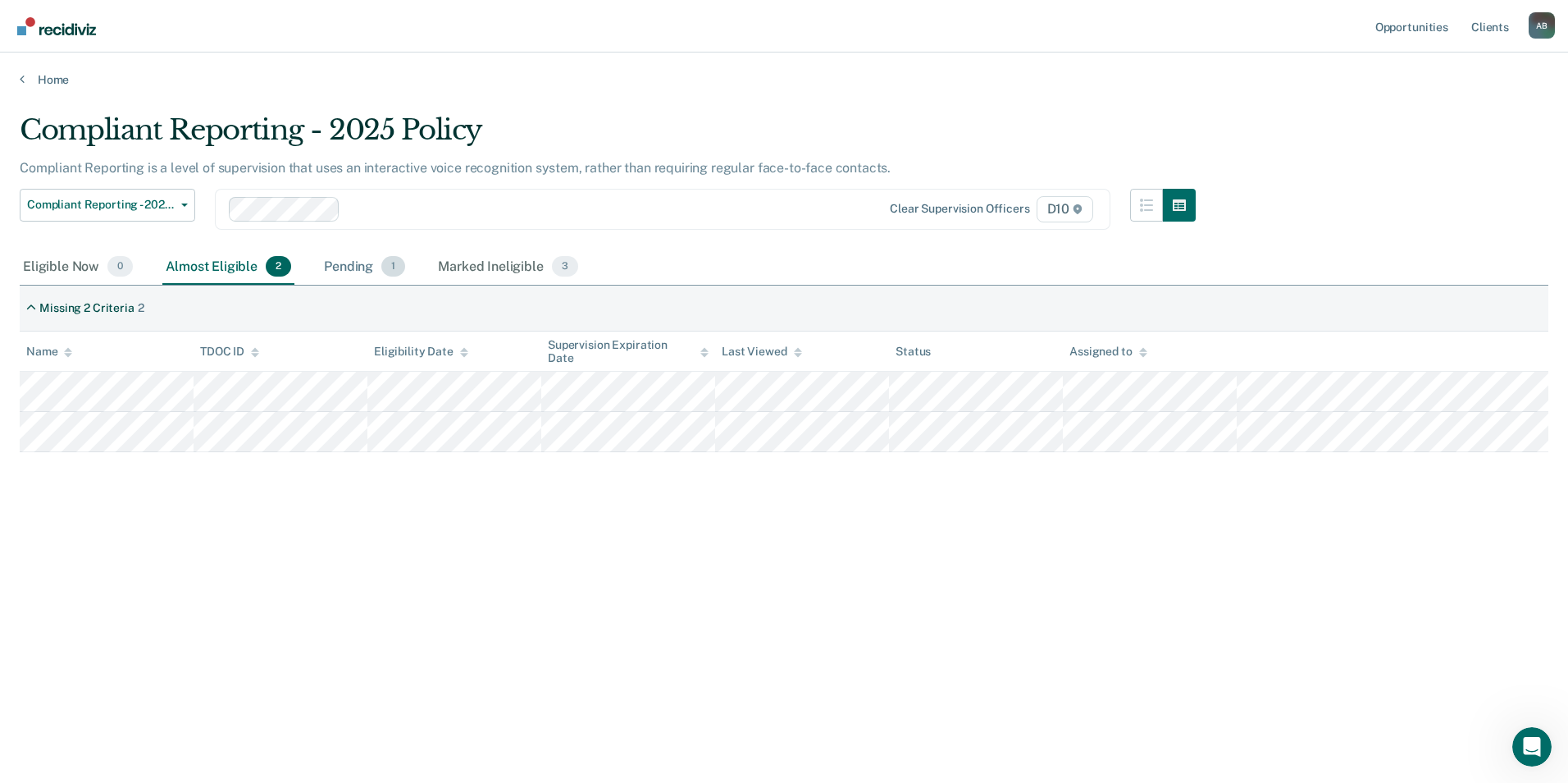
click at [360, 270] on div "Pending 1" at bounding box center [365, 268] width 88 height 36
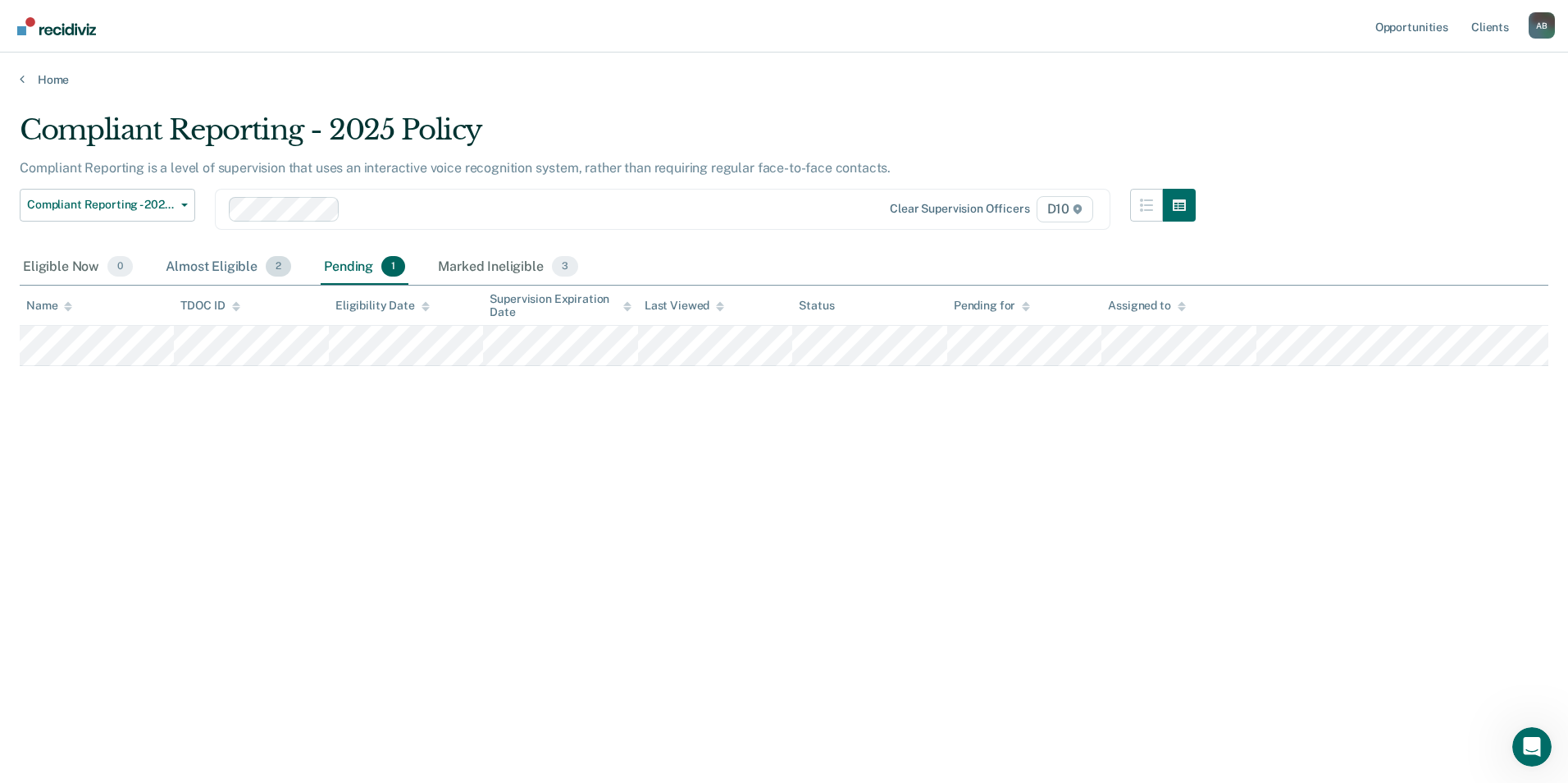
click at [212, 273] on div "Almost Eligible 2" at bounding box center [228, 268] width 132 height 36
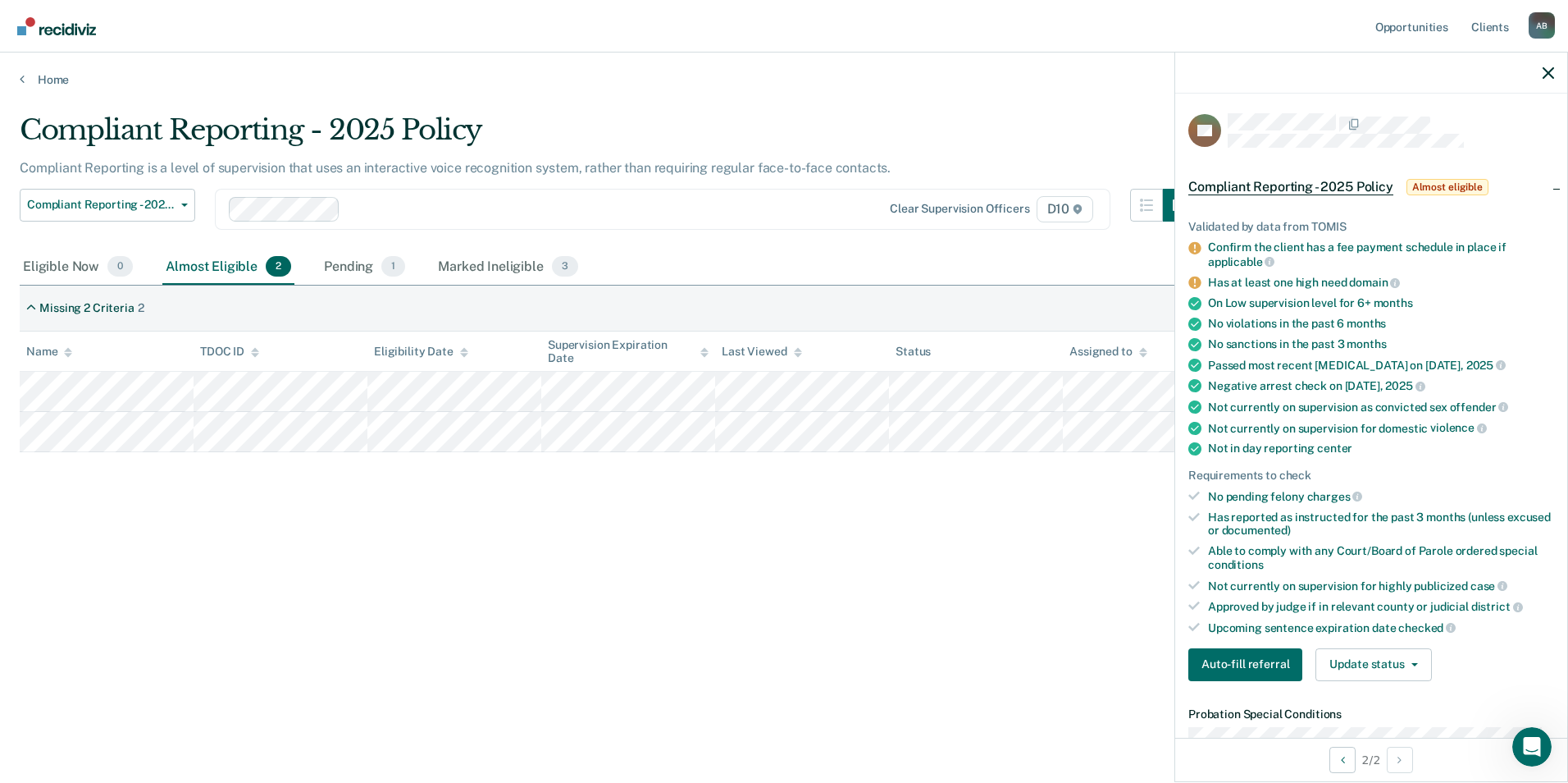
click at [1539, 77] on div at bounding box center [1372, 72] width 392 height 41
click at [1546, 74] on icon "button" at bounding box center [1548, 73] width 12 height 12
